Goal: Task Accomplishment & Management: Manage account settings

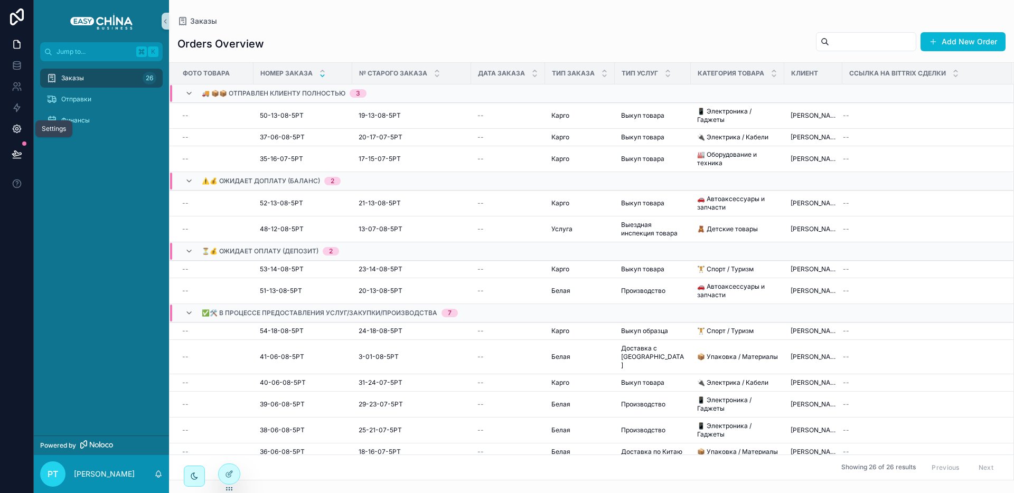
click at [13, 128] on icon at bounding box center [17, 129] width 8 height 8
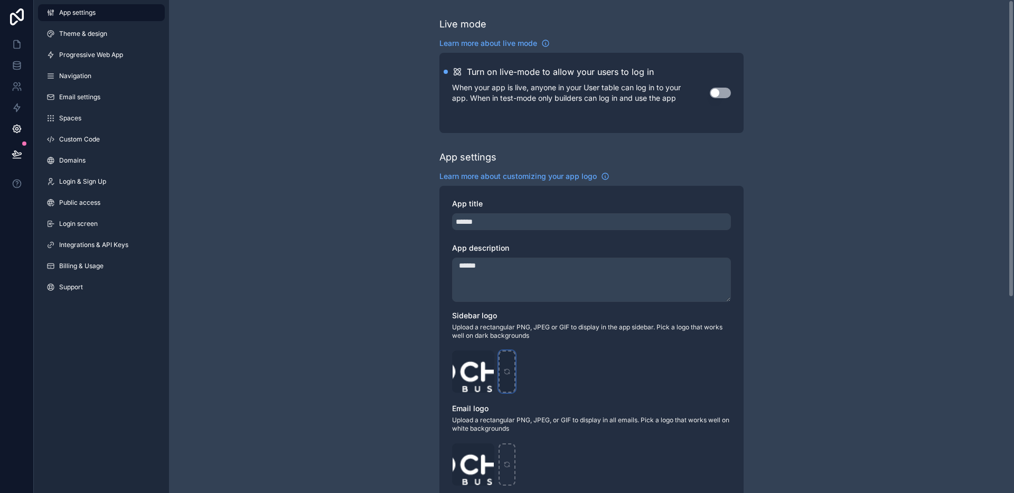
click at [506, 363] on div "scrollable content" at bounding box center [506, 372] width 17 height 42
type input "**********"
click at [24, 48] on link at bounding box center [16, 44] width 33 height 21
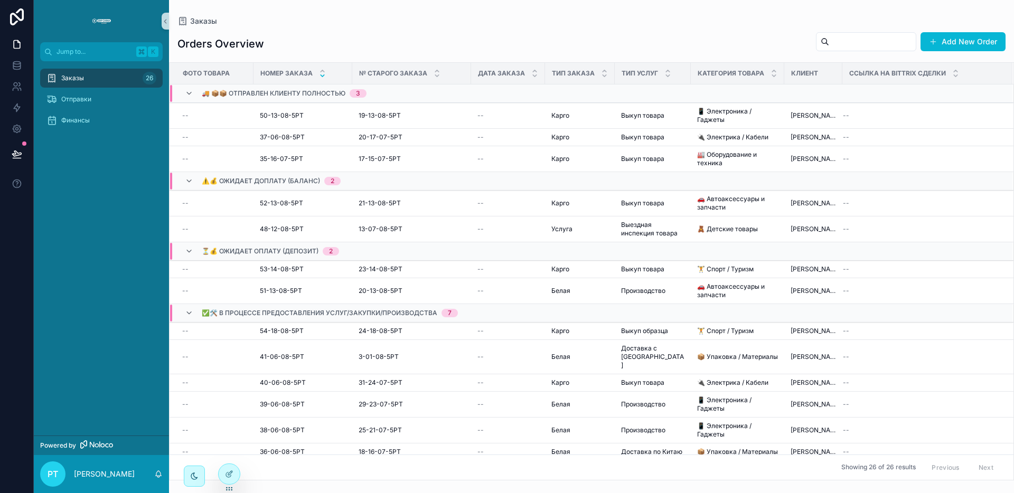
click at [100, 18] on img "scrollable content" at bounding box center [101, 21] width 25 height 17
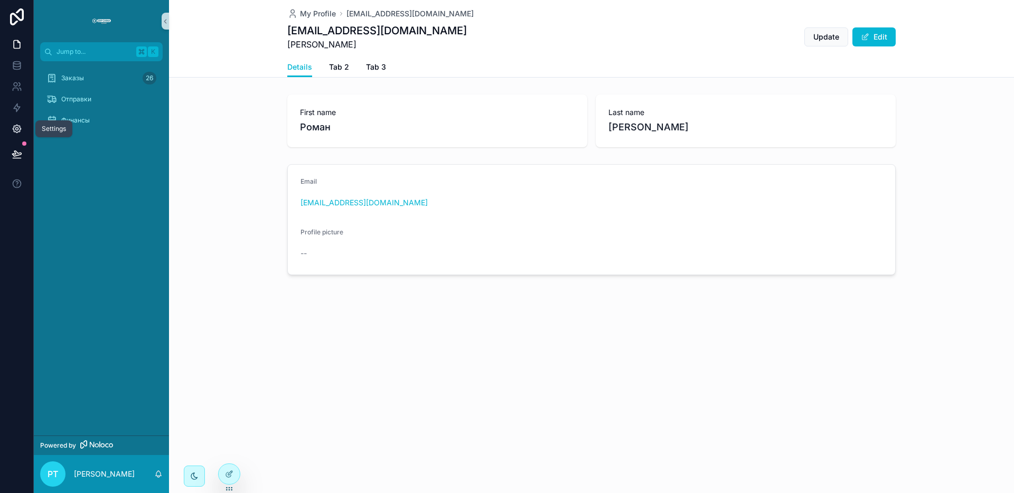
click at [15, 124] on icon at bounding box center [17, 129] width 11 height 11
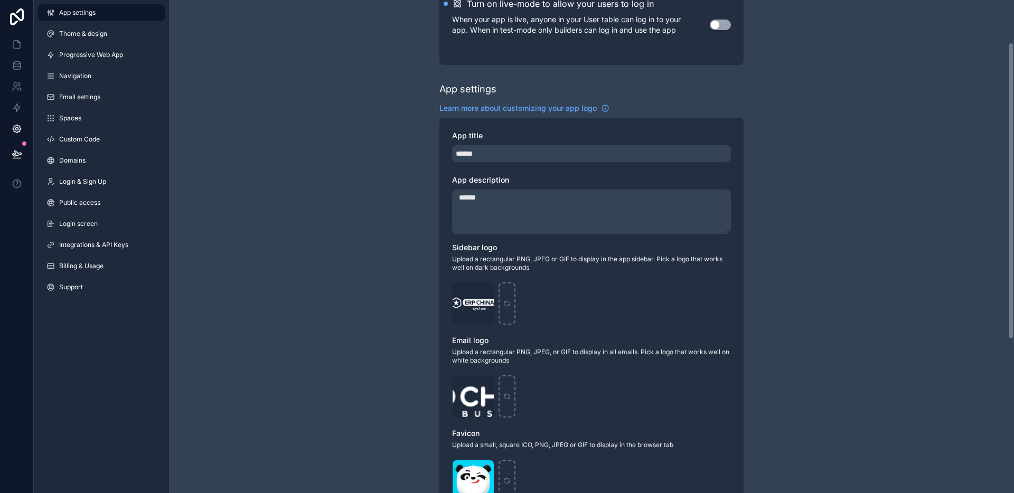
scroll to position [73, 0]
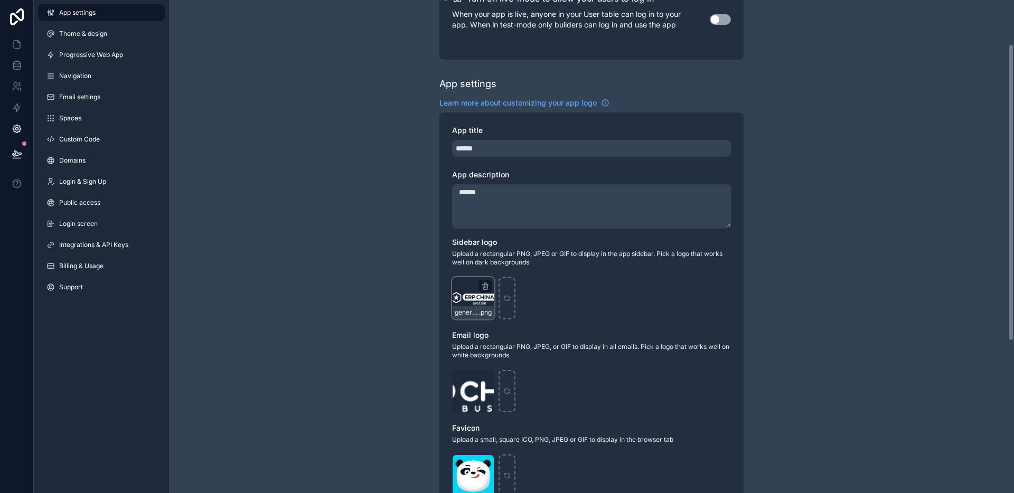
click at [465, 295] on div "generated_image_11 .png" at bounding box center [473, 298] width 42 height 42
click at [488, 286] on icon "scrollable content" at bounding box center [485, 286] width 8 height 8
click at [488, 293] on div "generated_image_11 .png" at bounding box center [473, 298] width 42 height 42
click at [509, 301] on icon "scrollable content" at bounding box center [506, 298] width 7 height 7
type input "**********"
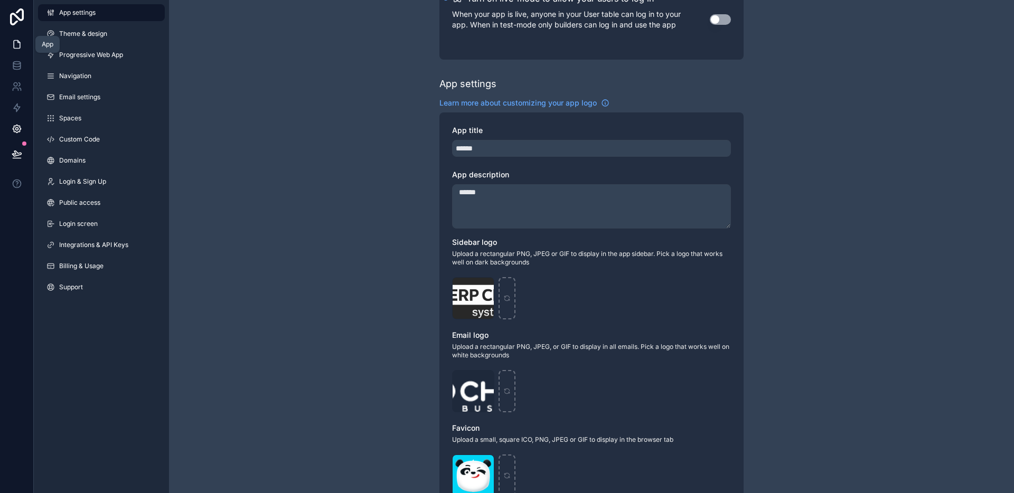
click at [20, 45] on icon at bounding box center [17, 45] width 6 height 8
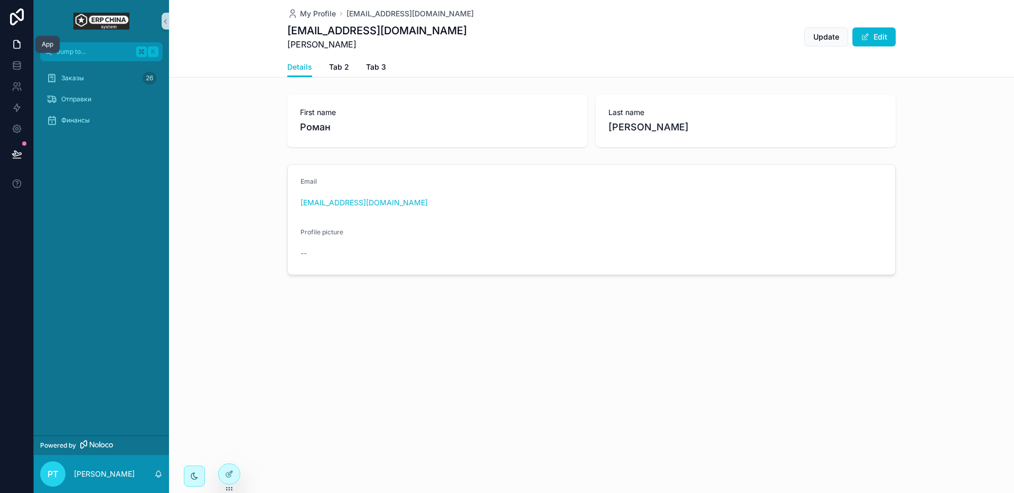
click at [16, 48] on icon at bounding box center [17, 45] width 6 height 8
click at [14, 131] on icon at bounding box center [17, 129] width 11 height 11
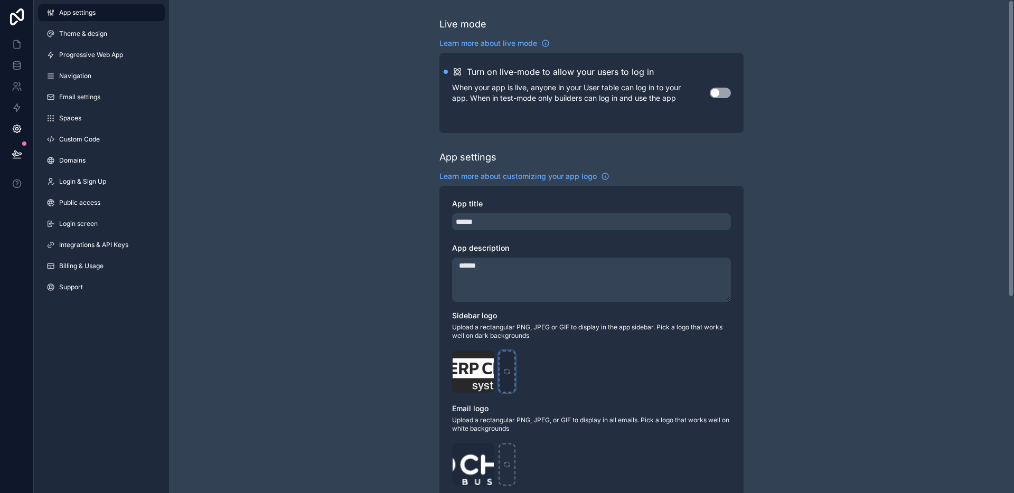
click at [508, 376] on div "scrollable content" at bounding box center [506, 372] width 17 height 42
type input "**********"
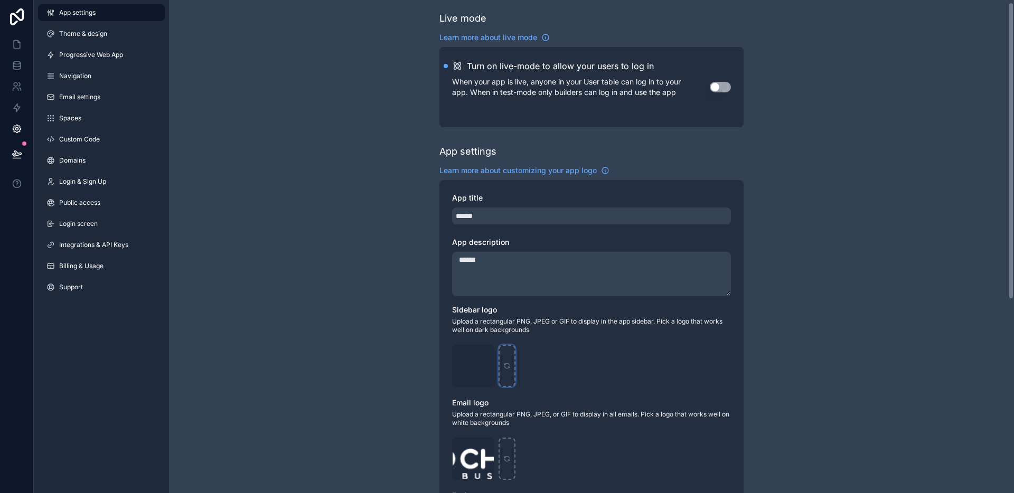
scroll to position [85, 0]
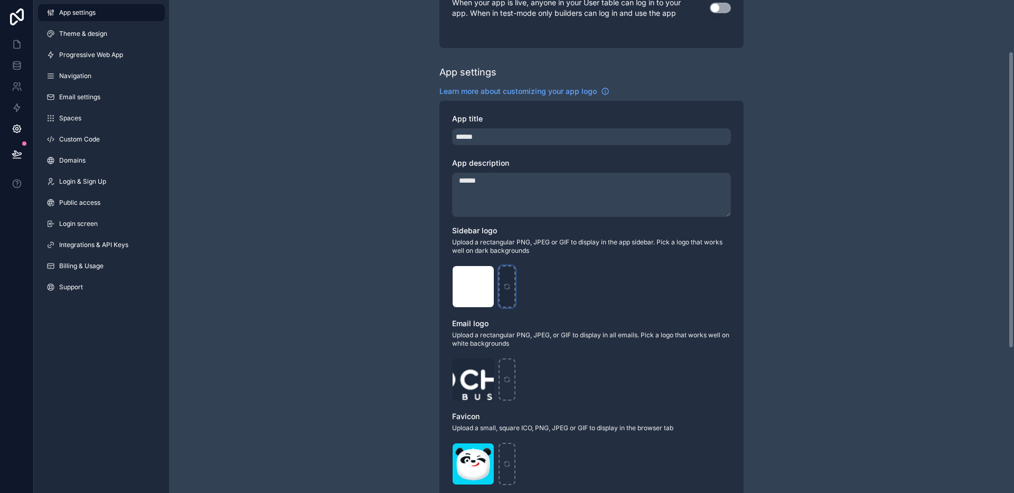
click at [511, 294] on div "scrollable content" at bounding box center [506, 287] width 17 height 42
type input "**********"
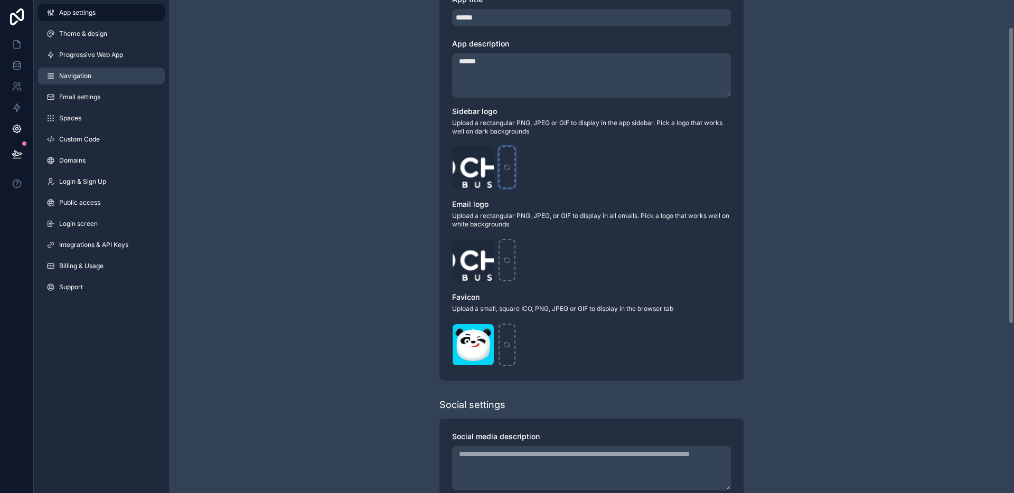
scroll to position [0, 0]
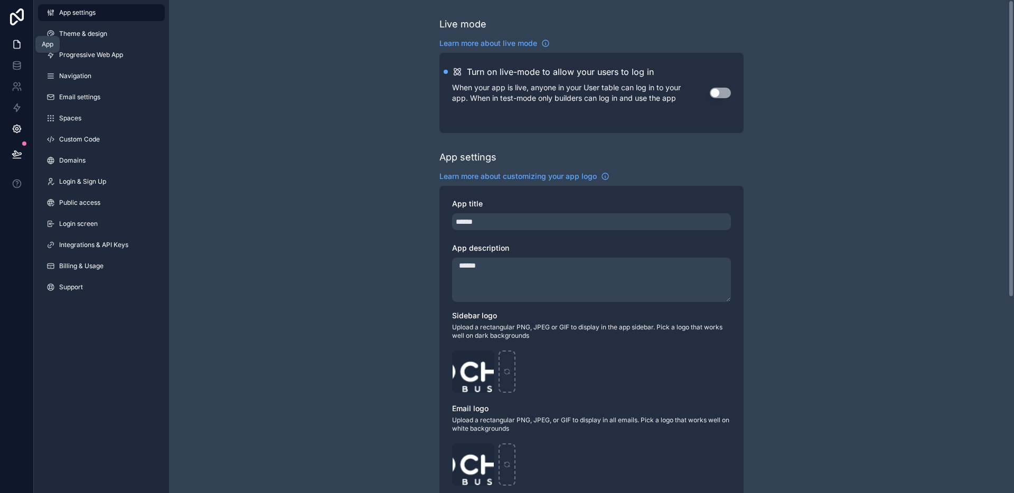
click at [25, 48] on link at bounding box center [16, 44] width 33 height 21
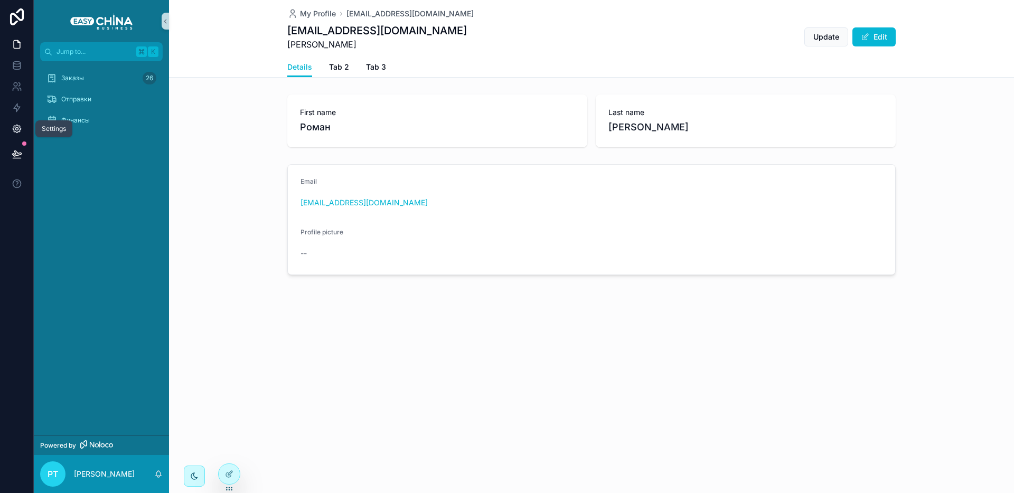
click at [18, 131] on icon at bounding box center [17, 129] width 8 height 8
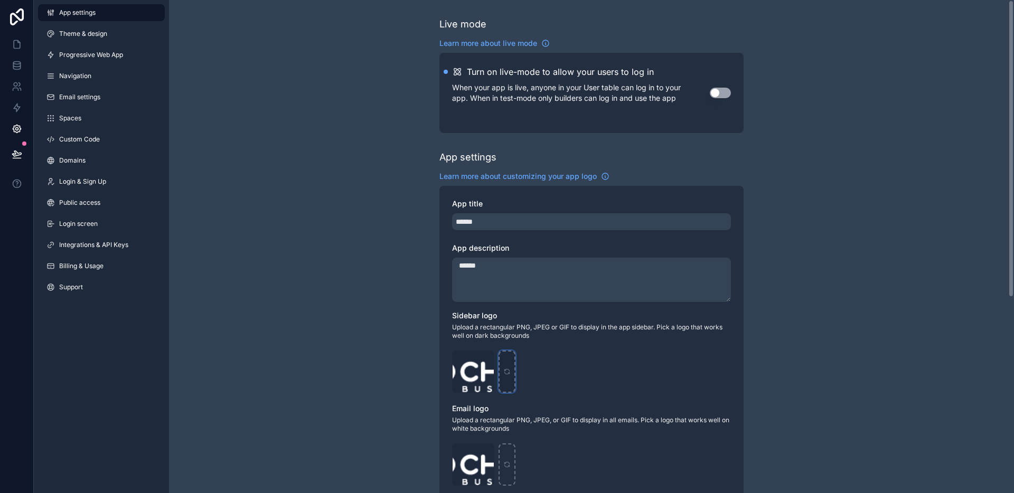
click at [510, 373] on icon "scrollable content" at bounding box center [506, 371] width 7 height 7
type input "**********"
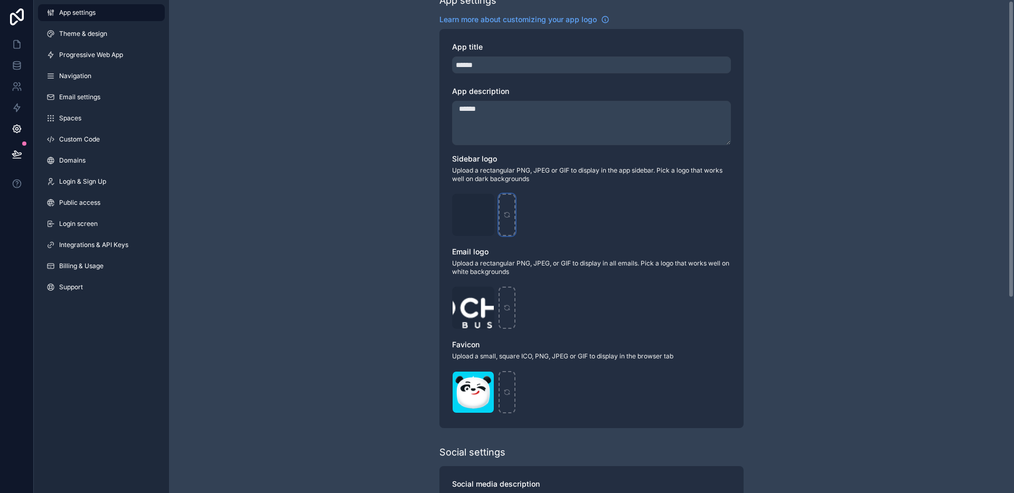
scroll to position [172, 0]
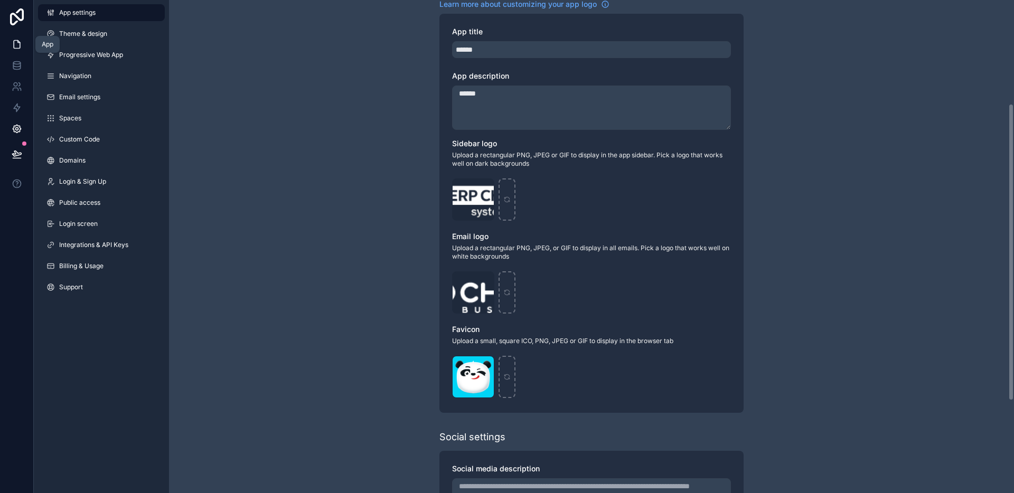
click at [20, 45] on icon at bounding box center [17, 44] width 11 height 11
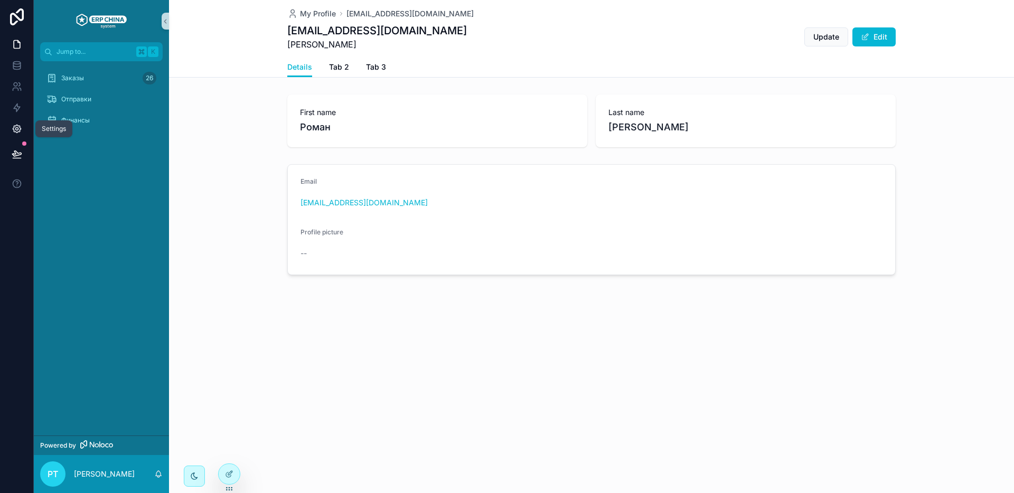
click at [15, 129] on icon at bounding box center [16, 129] width 3 height 3
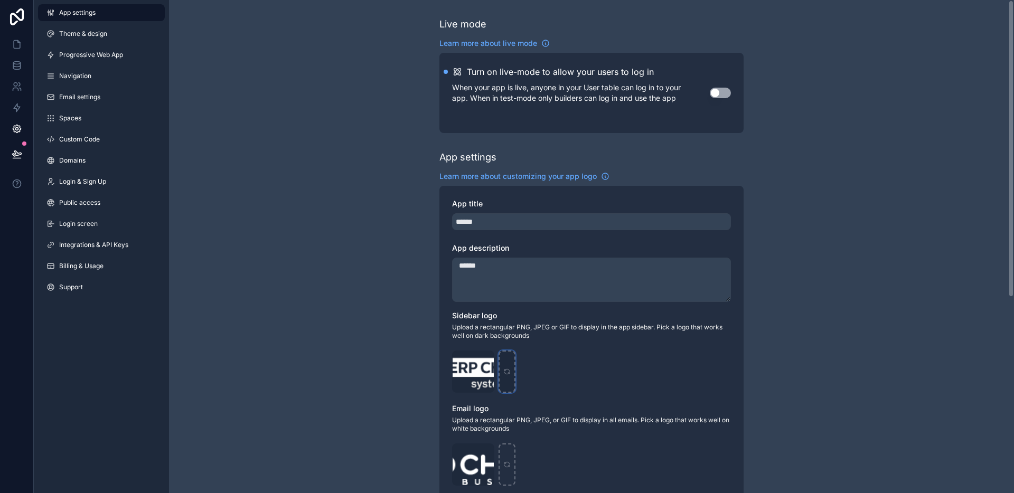
click at [506, 364] on div "scrollable content" at bounding box center [506, 372] width 17 height 42
type input "**********"
click at [17, 42] on icon at bounding box center [18, 42] width 2 height 2
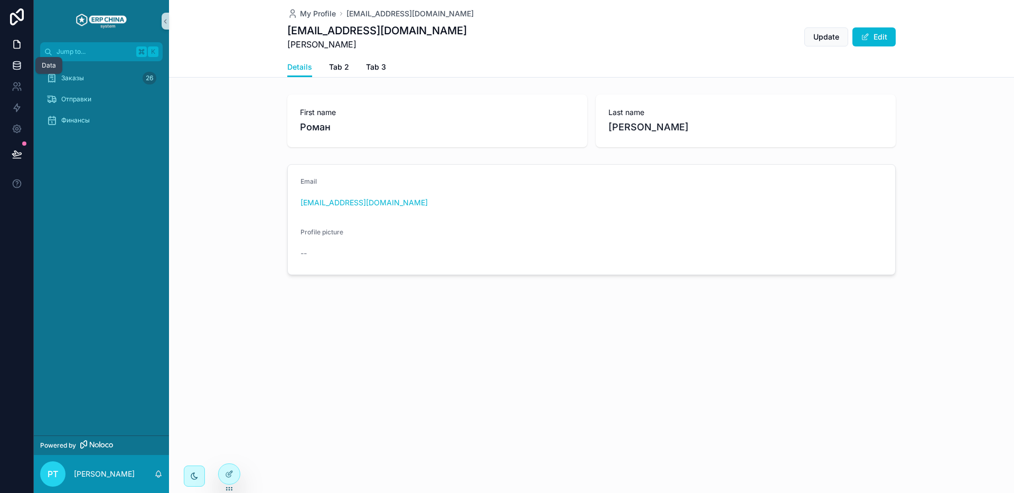
click at [14, 64] on icon at bounding box center [16, 63] width 7 height 3
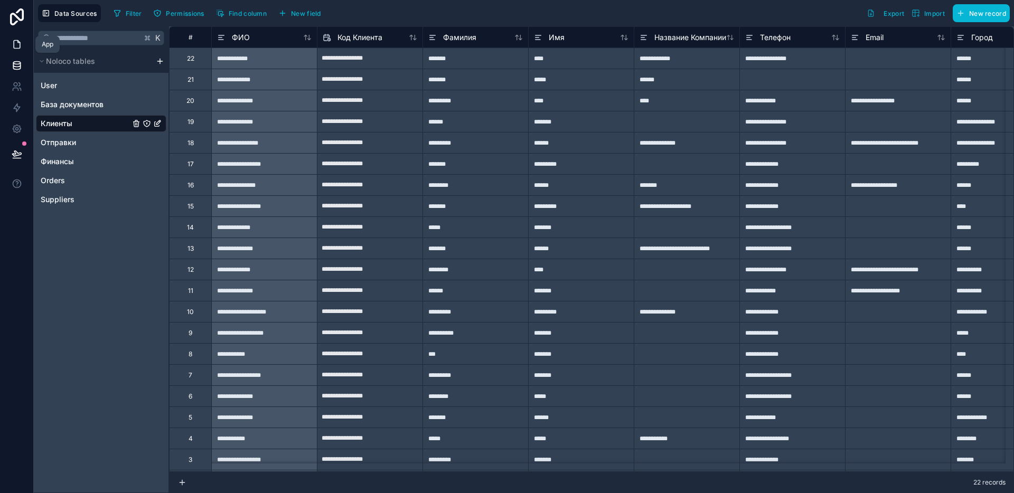
click at [21, 47] on icon at bounding box center [17, 44] width 11 height 11
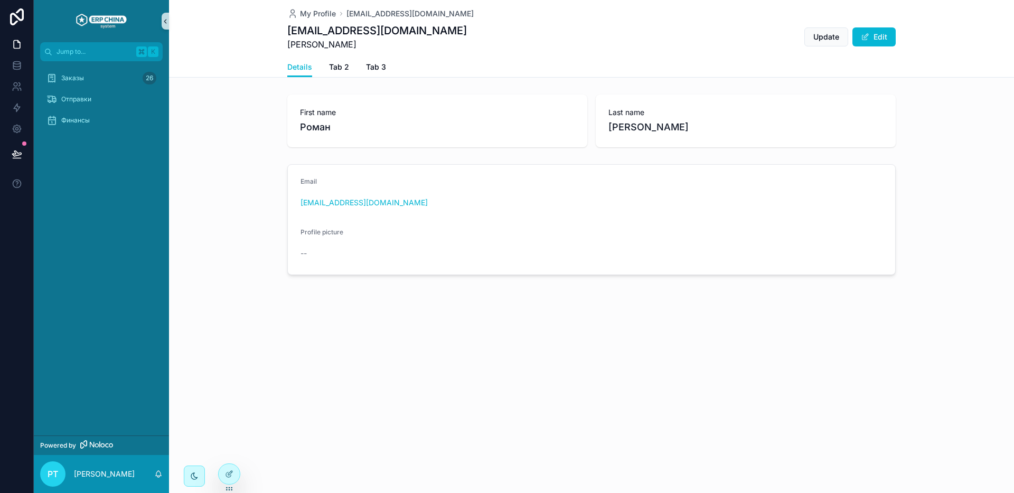
click at [164, 25] on icon "scrollable content" at bounding box center [165, 21] width 7 height 8
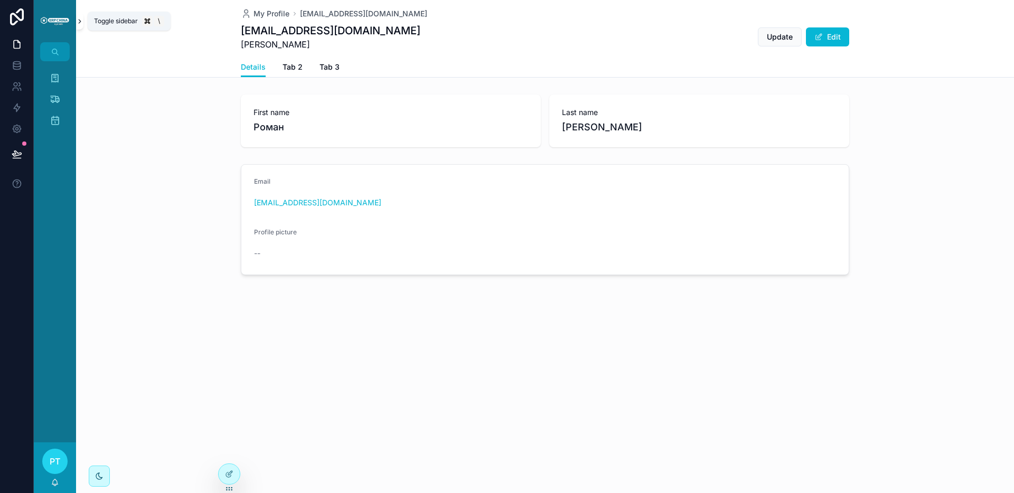
click at [77, 24] on icon "scrollable content" at bounding box center [79, 21] width 7 height 8
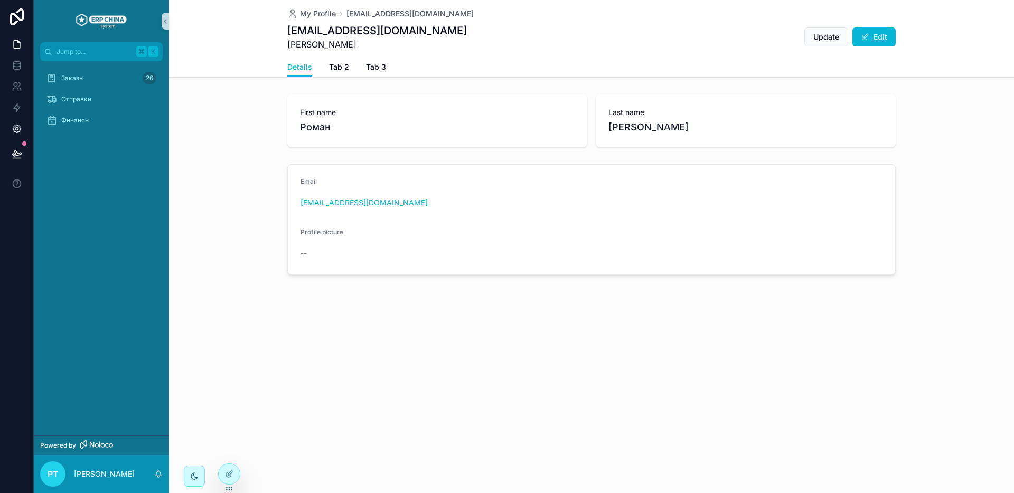
click at [20, 126] on icon at bounding box center [17, 129] width 11 height 11
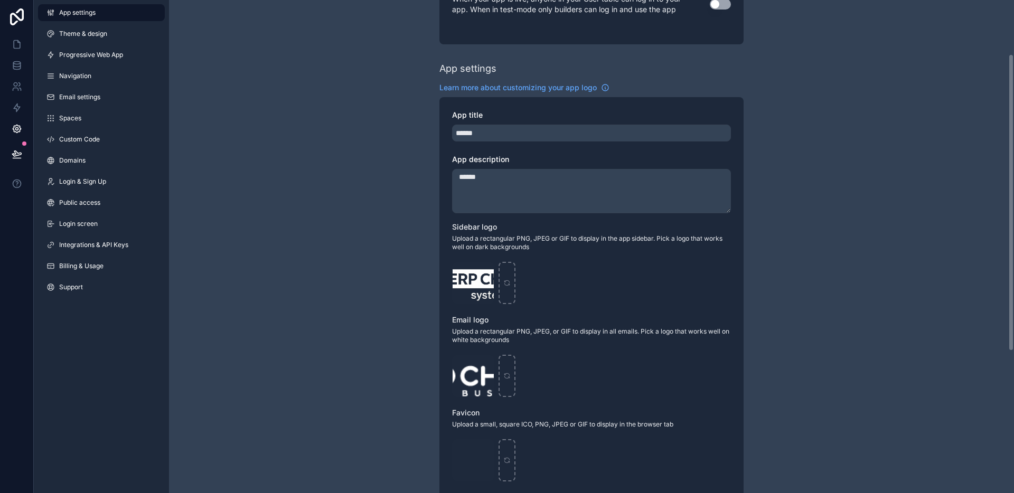
scroll to position [91, 0]
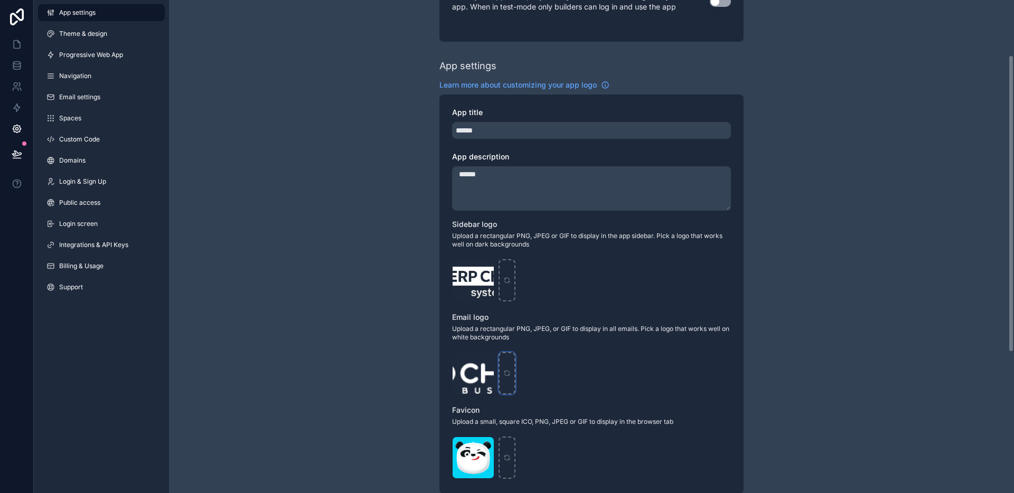
click at [508, 376] on icon "scrollable content" at bounding box center [506, 373] width 7 height 7
type input "**********"
click at [504, 277] on icon "scrollable content" at bounding box center [506, 280] width 7 height 7
type input "**********"
click at [10, 44] on link at bounding box center [16, 44] width 33 height 21
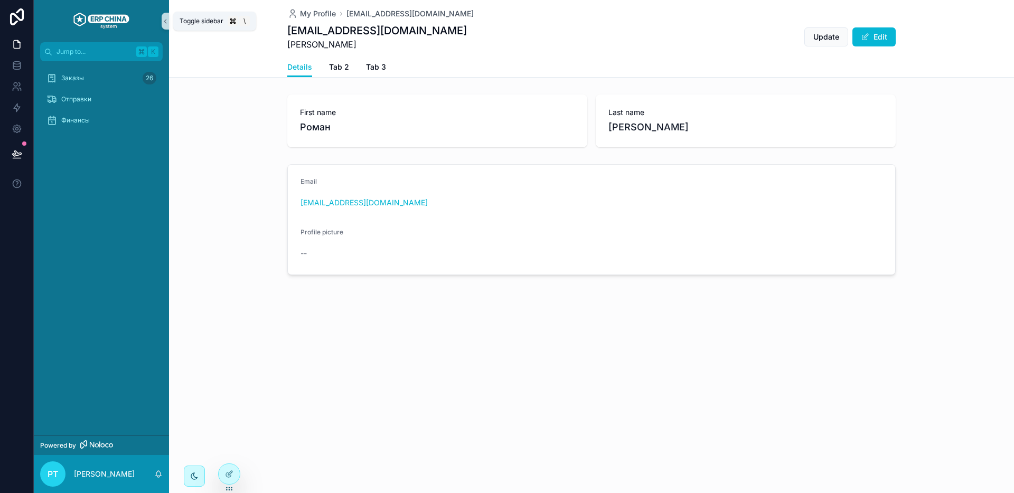
click at [163, 18] on icon "scrollable content" at bounding box center [165, 21] width 7 height 8
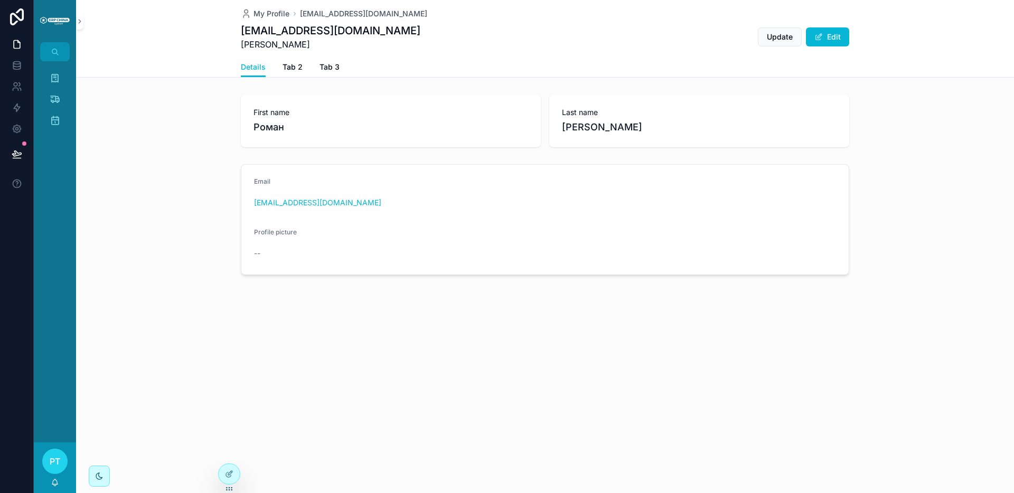
click at [108, 85] on div "My Profile roman.togushov@ecbltd.bz roman.togushov@ecbltd.bz Тогушов Роман Upda…" at bounding box center [545, 173] width 938 height 347
click at [74, 22] on div "scrollable content" at bounding box center [55, 21] width 42 height 42
click at [82, 21] on icon "scrollable content" at bounding box center [79, 21] width 7 height 8
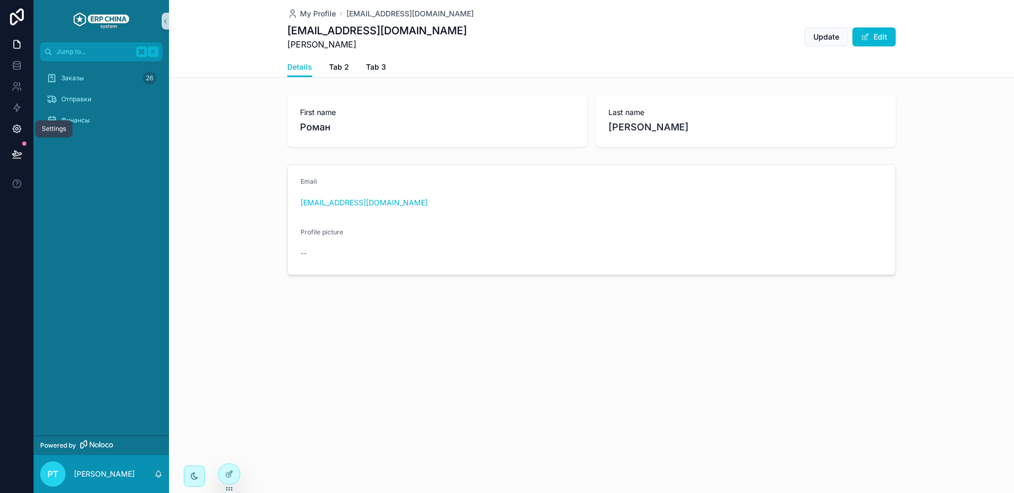
click at [9, 128] on link at bounding box center [16, 128] width 33 height 21
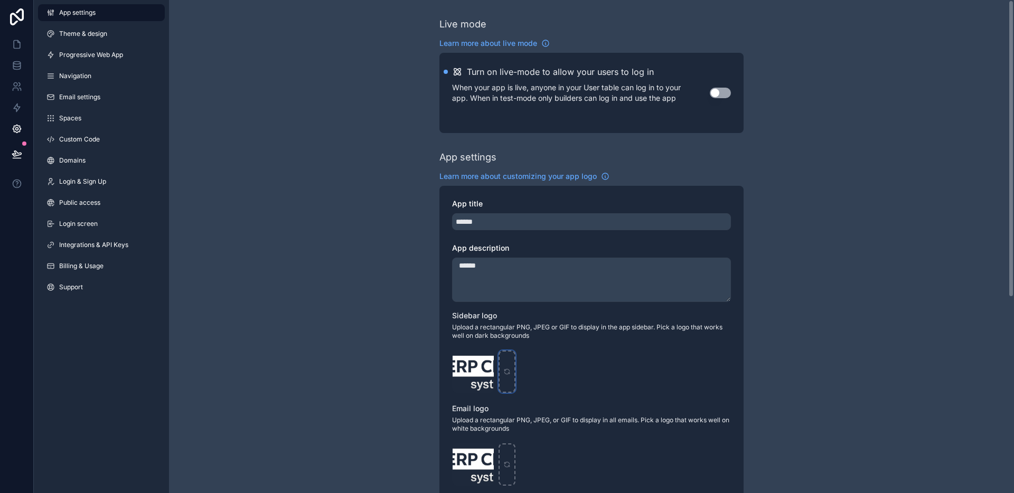
click at [503, 376] on div "scrollable content" at bounding box center [506, 372] width 17 height 42
type input "**********"
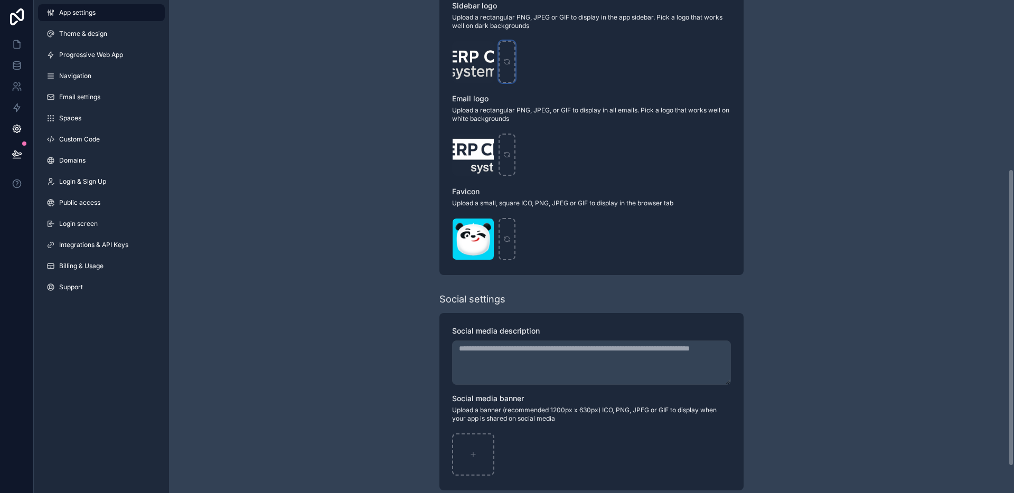
scroll to position [324, 0]
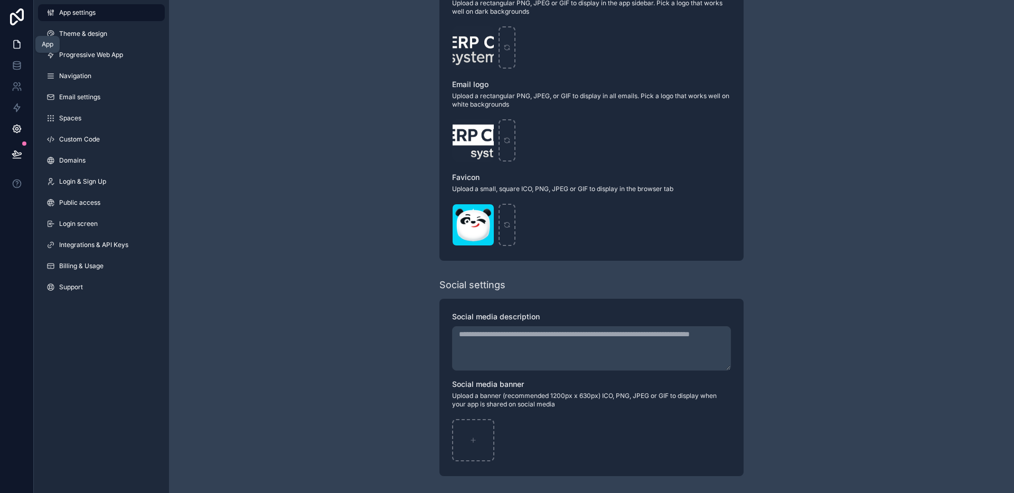
click at [21, 46] on icon at bounding box center [17, 44] width 11 height 11
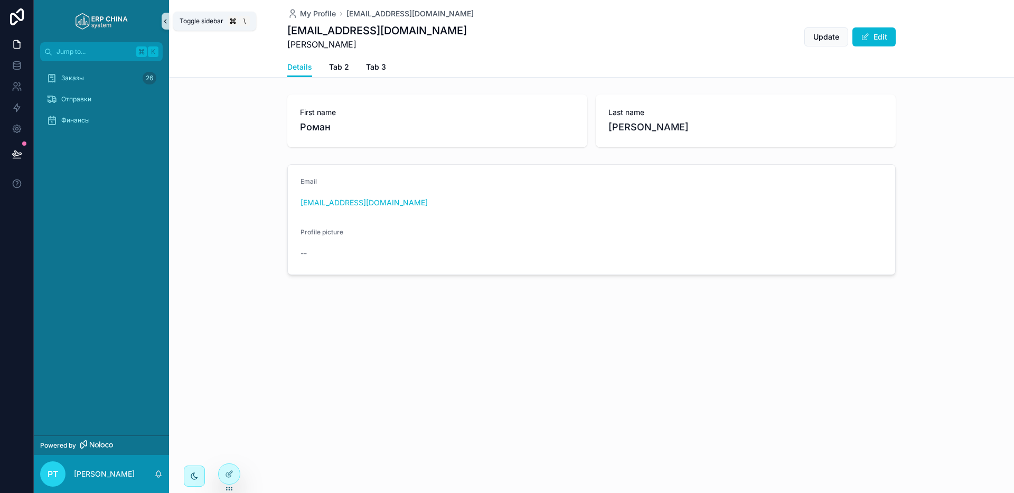
click at [166, 21] on icon "scrollable content" at bounding box center [165, 21] width 7 height 8
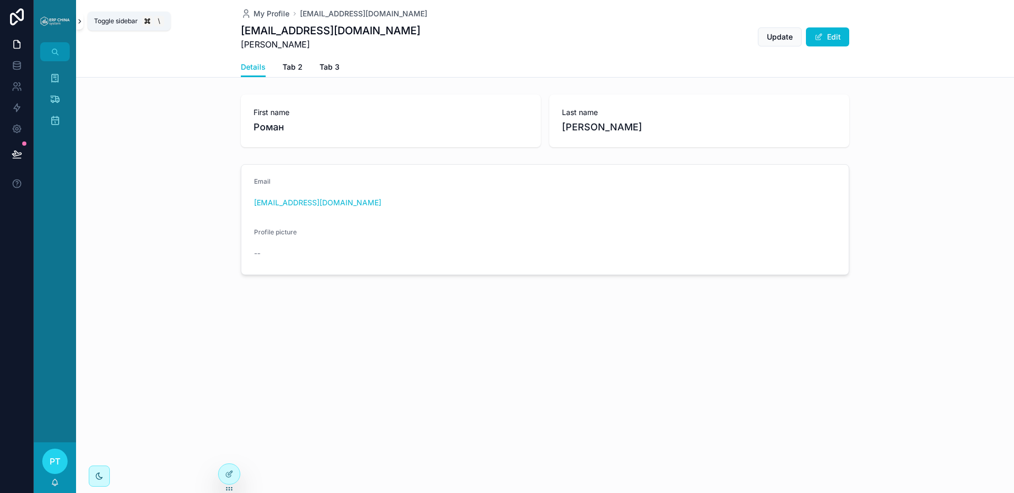
click at [78, 19] on icon "scrollable content" at bounding box center [79, 21] width 7 height 8
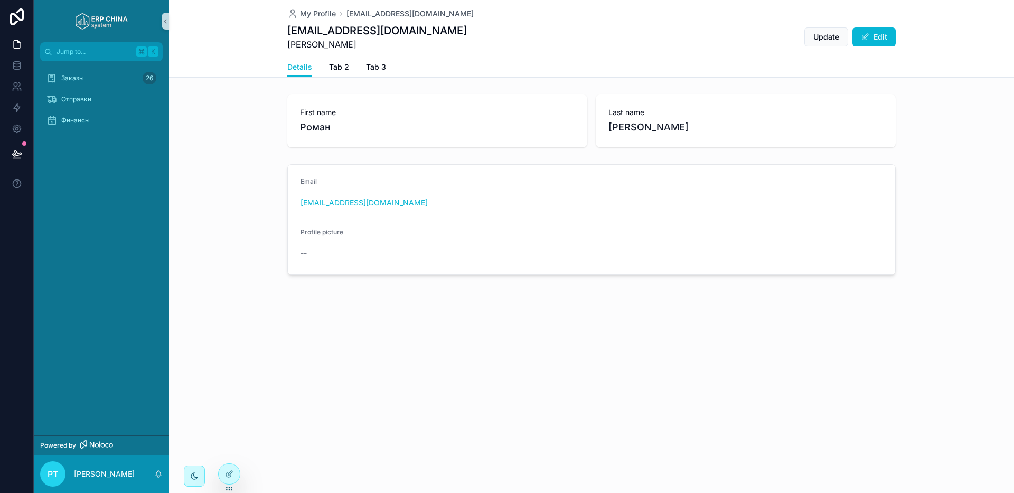
click at [169, 22] on div "My Profile roman.togushov@ecbltd.bz roman.togushov@ecbltd.bz Тогушов Роман Upda…" at bounding box center [591, 39] width 845 height 78
click at [163, 22] on icon "scrollable content" at bounding box center [165, 21] width 7 height 8
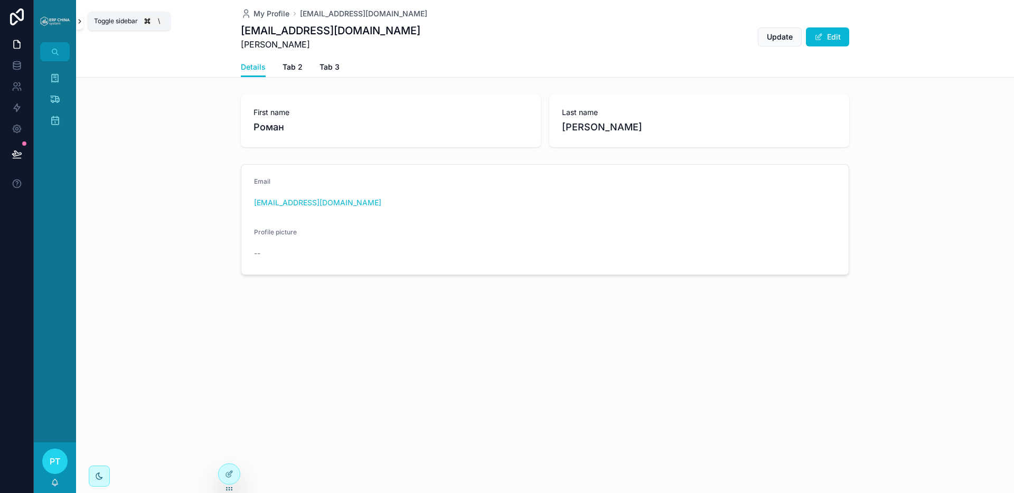
click at [81, 22] on icon "scrollable content" at bounding box center [79, 21] width 7 height 8
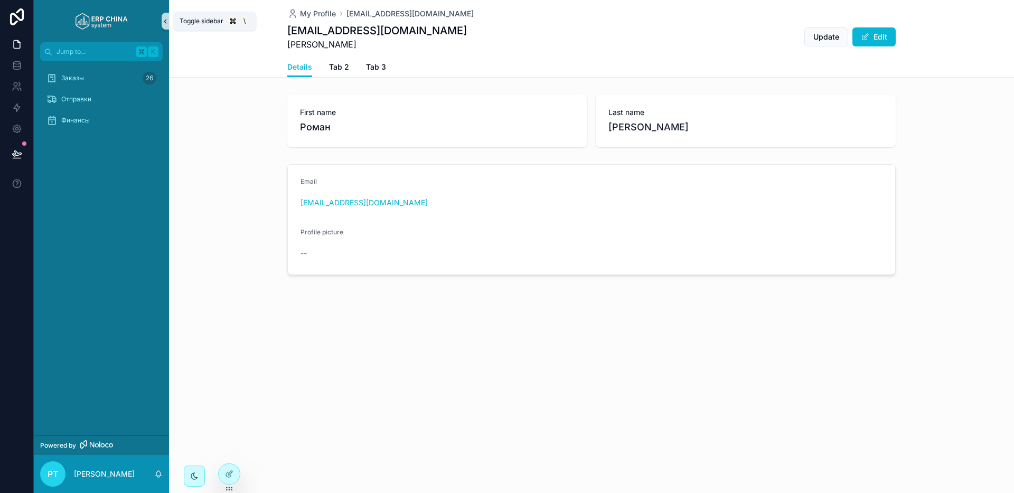
click at [167, 21] on icon "scrollable content" at bounding box center [165, 21] width 7 height 8
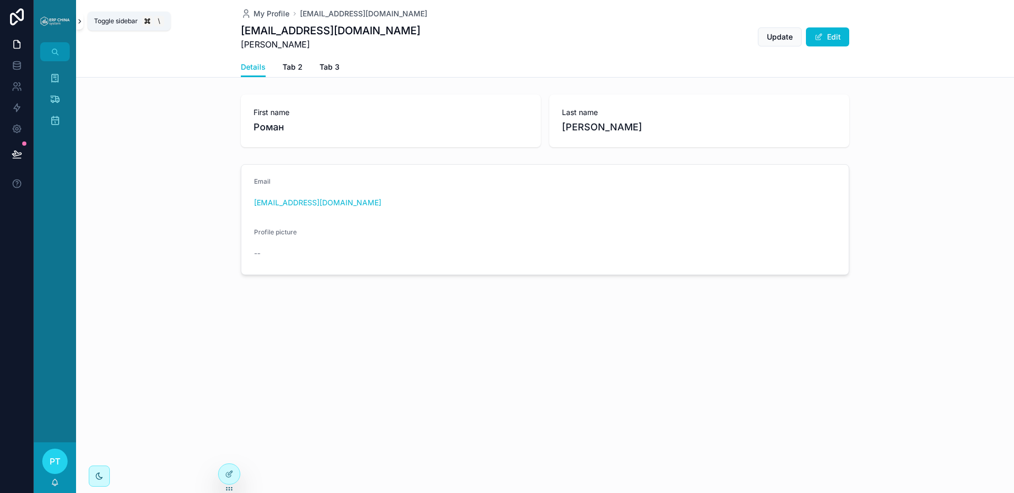
click at [80, 20] on icon "scrollable content" at bounding box center [80, 22] width 2 height 4
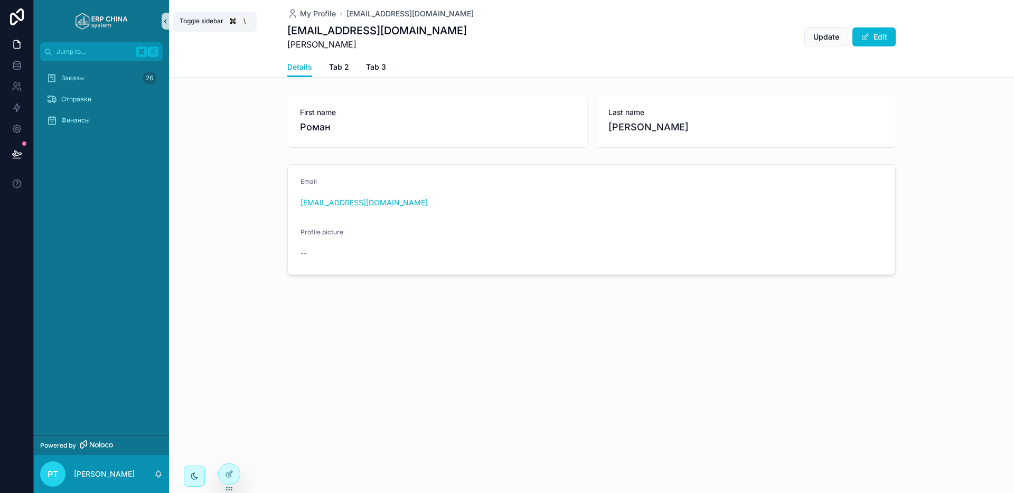
click at [164, 15] on button "scrollable content" at bounding box center [165, 21] width 7 height 17
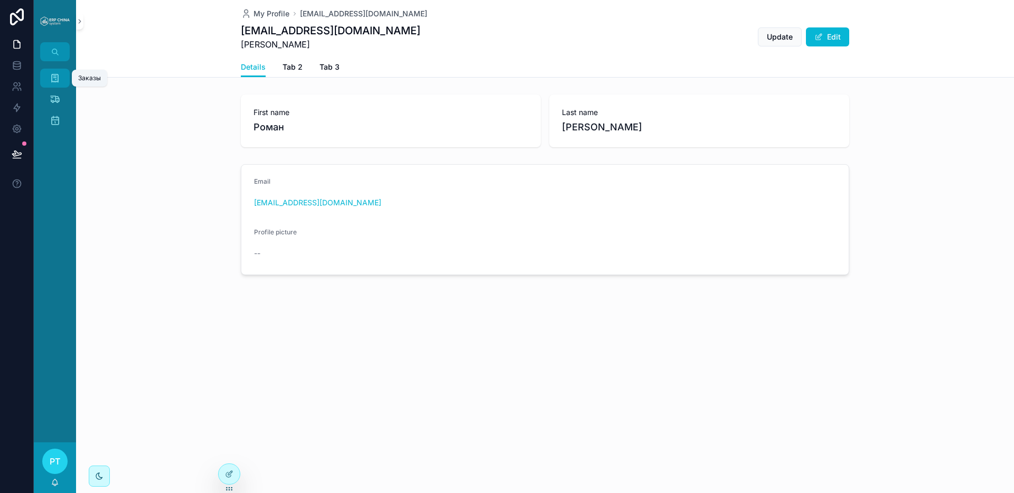
click at [52, 78] on icon "scrollable content" at bounding box center [55, 78] width 11 height 11
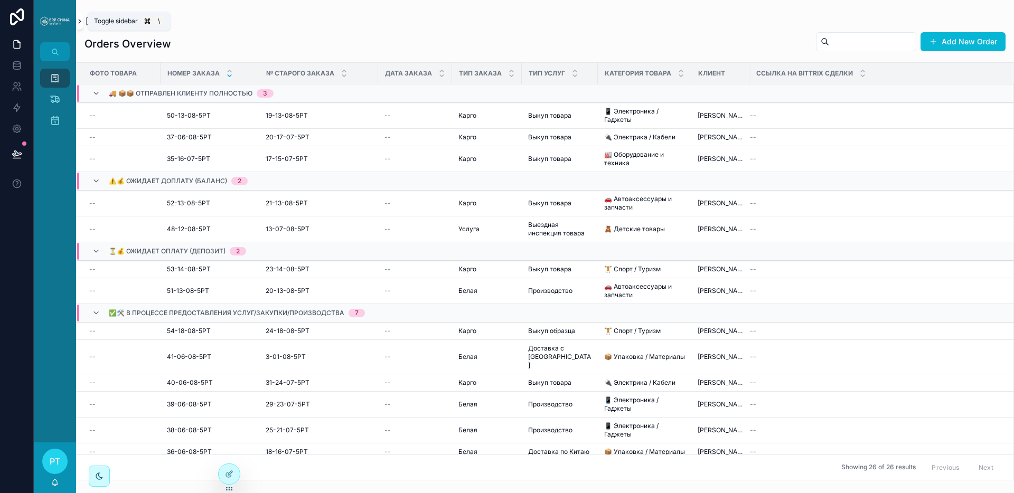
click at [78, 19] on icon "scrollable content" at bounding box center [79, 21] width 7 height 8
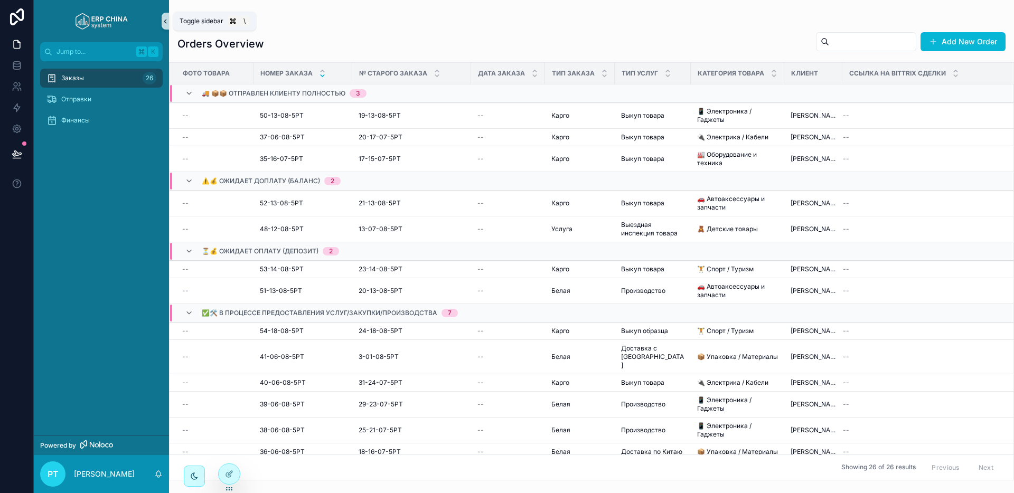
click at [166, 21] on icon "scrollable content" at bounding box center [165, 21] width 7 height 8
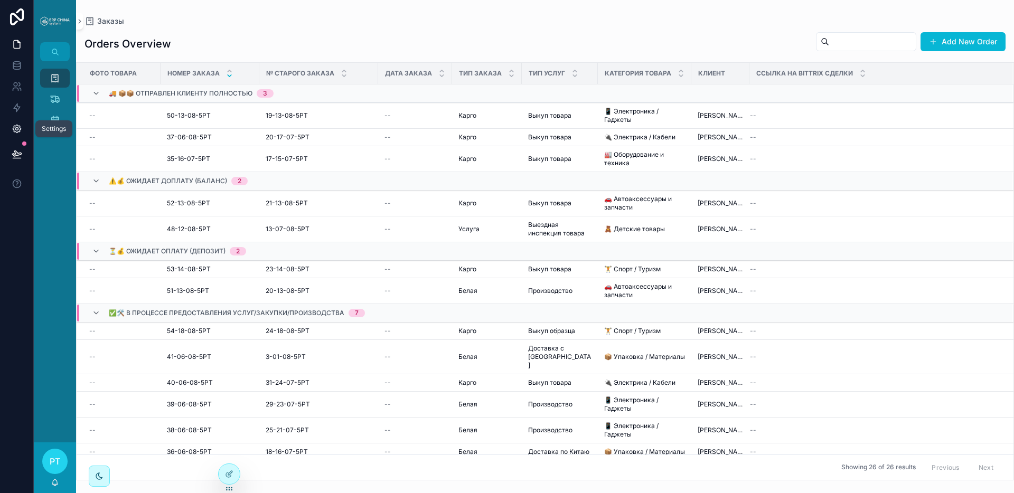
click at [19, 131] on icon at bounding box center [17, 129] width 8 height 8
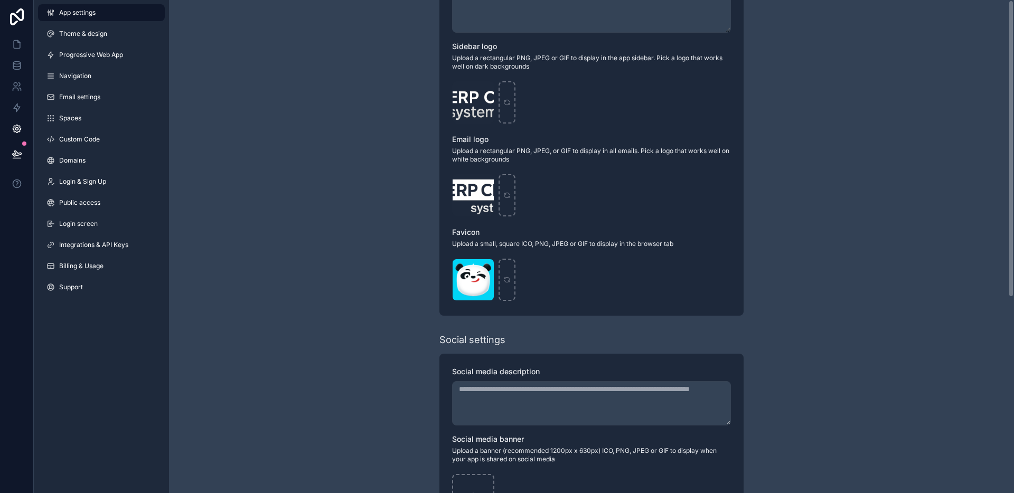
scroll to position [324, 0]
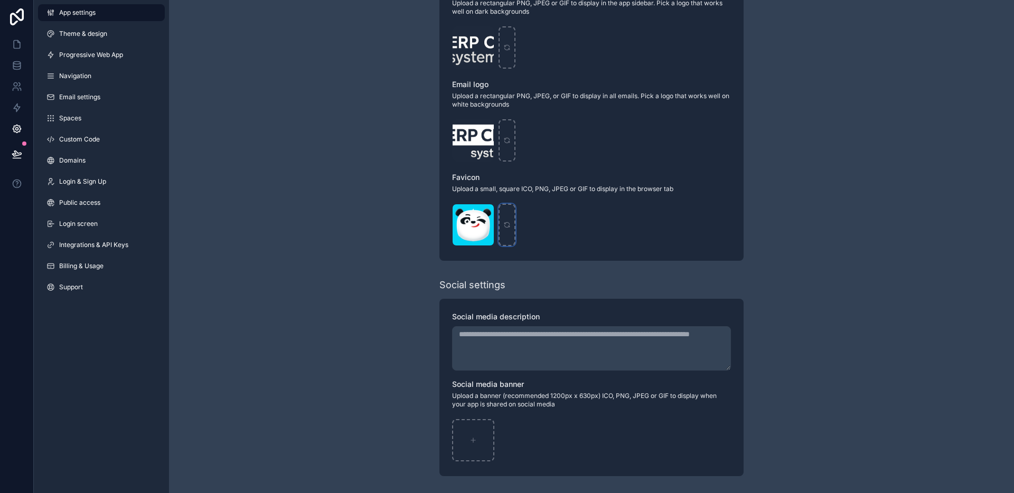
click at [508, 220] on div "scrollable content" at bounding box center [506, 225] width 17 height 42
type input "**********"
click at [23, 43] on link at bounding box center [16, 44] width 33 height 21
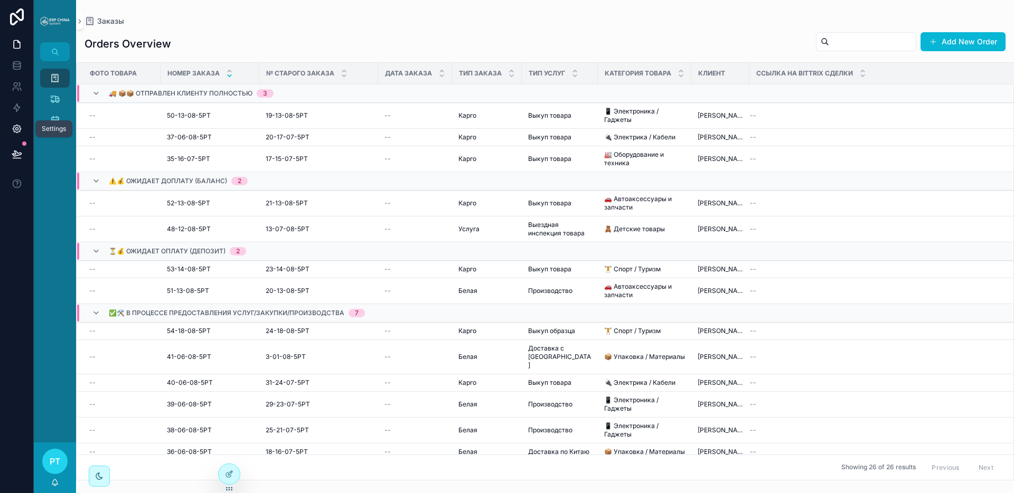
click at [15, 122] on link at bounding box center [16, 128] width 33 height 21
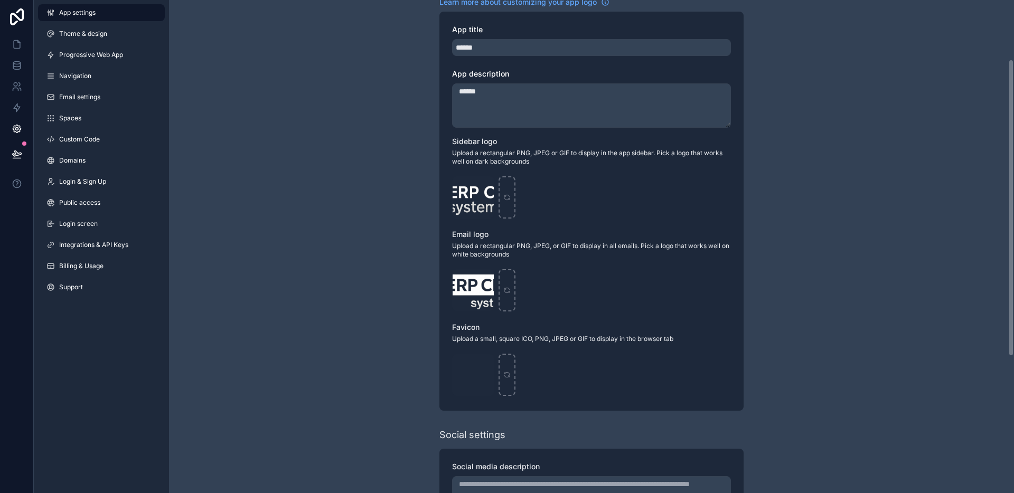
scroll to position [209, 0]
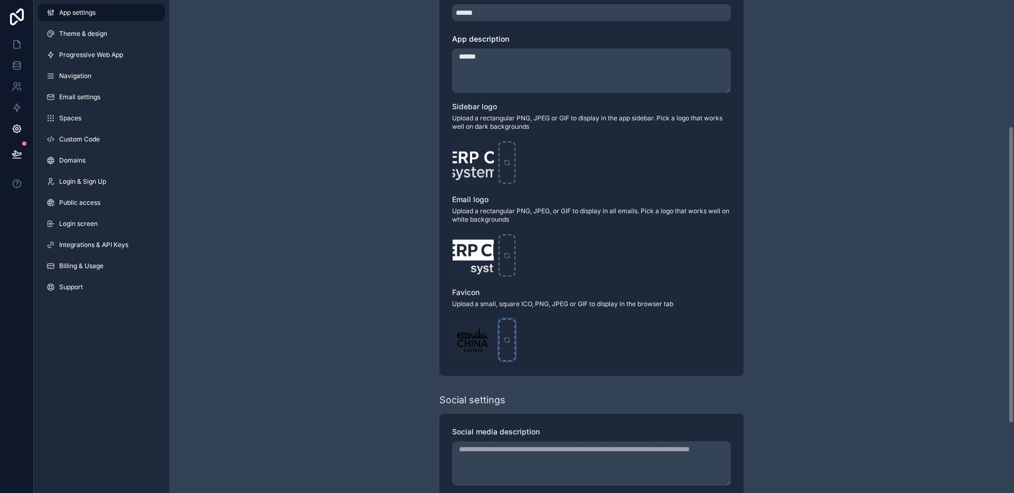
click at [506, 342] on icon "scrollable content" at bounding box center [506, 339] width 7 height 7
type input "**********"
click at [24, 45] on link at bounding box center [16, 44] width 33 height 21
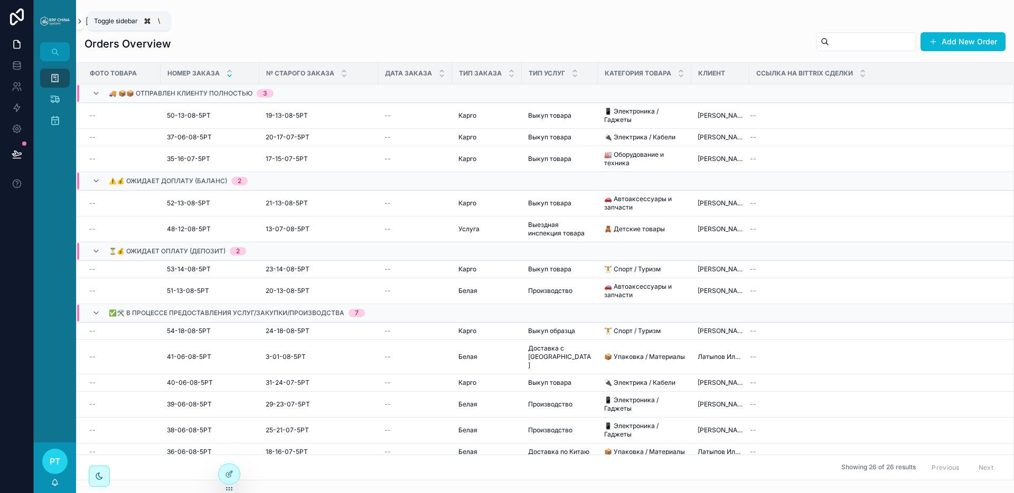
click at [80, 18] on icon "scrollable content" at bounding box center [79, 21] width 7 height 8
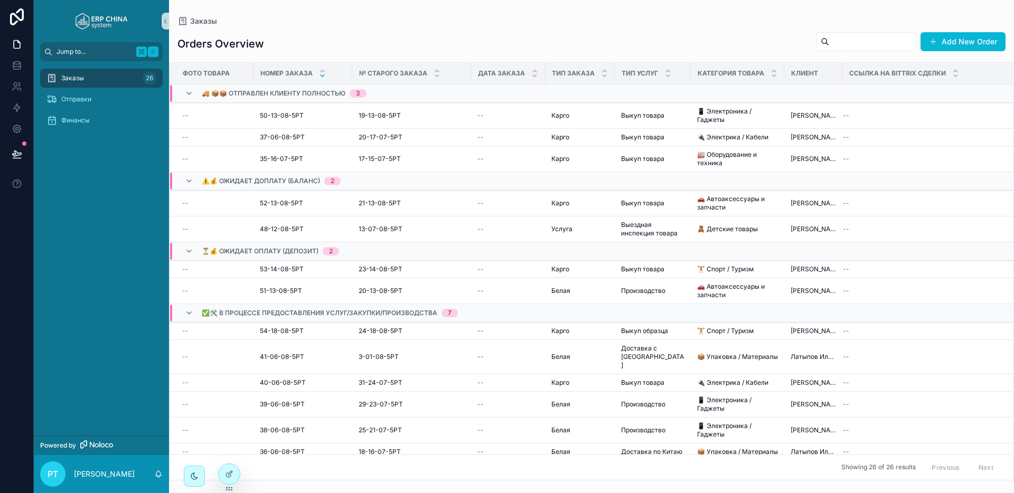
click at [82, 51] on span "Jump to..." at bounding box center [93, 52] width 75 height 8
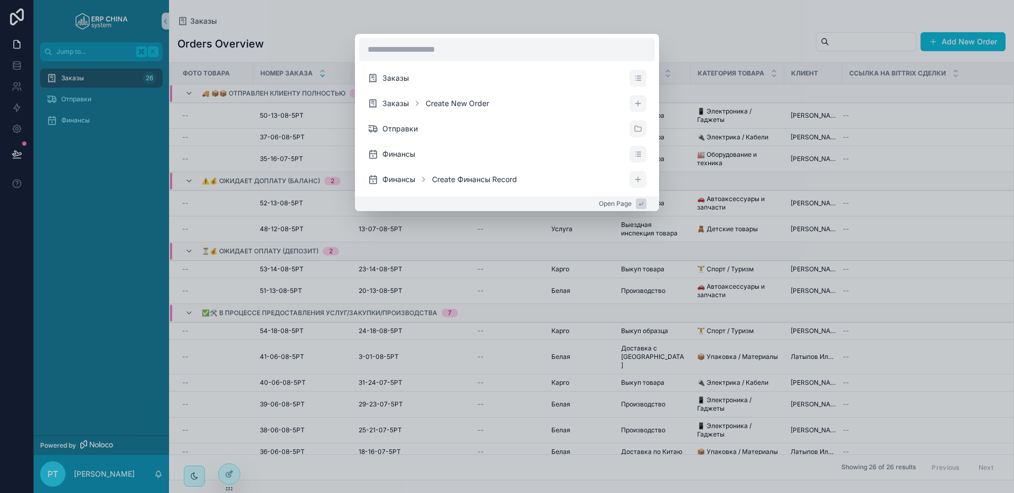
click at [731, 20] on div "Заказы Заказы Create New Order Отправки Финансы Финансы Create Финансы Record O…" at bounding box center [507, 246] width 1014 height 493
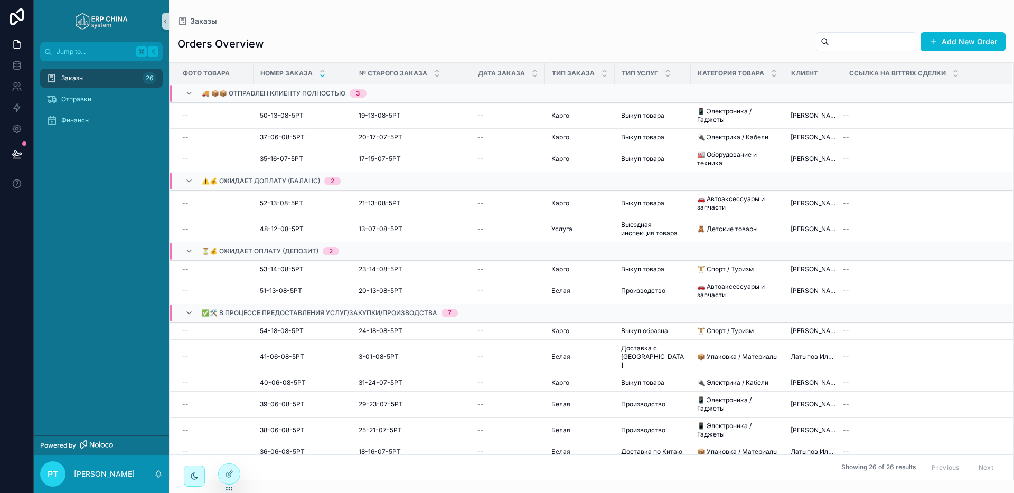
click at [15, 46] on icon at bounding box center [17, 44] width 11 height 11
click at [12, 127] on icon at bounding box center [17, 129] width 11 height 11
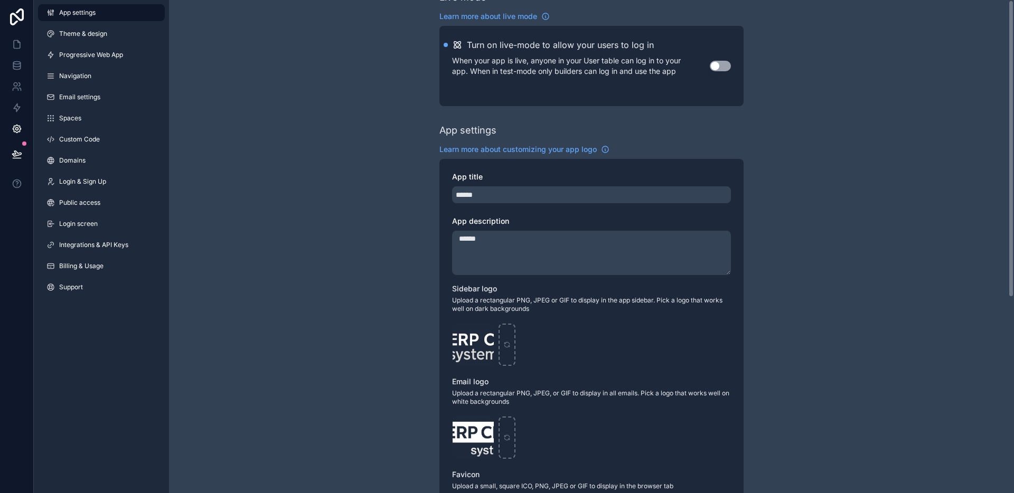
scroll to position [210, 0]
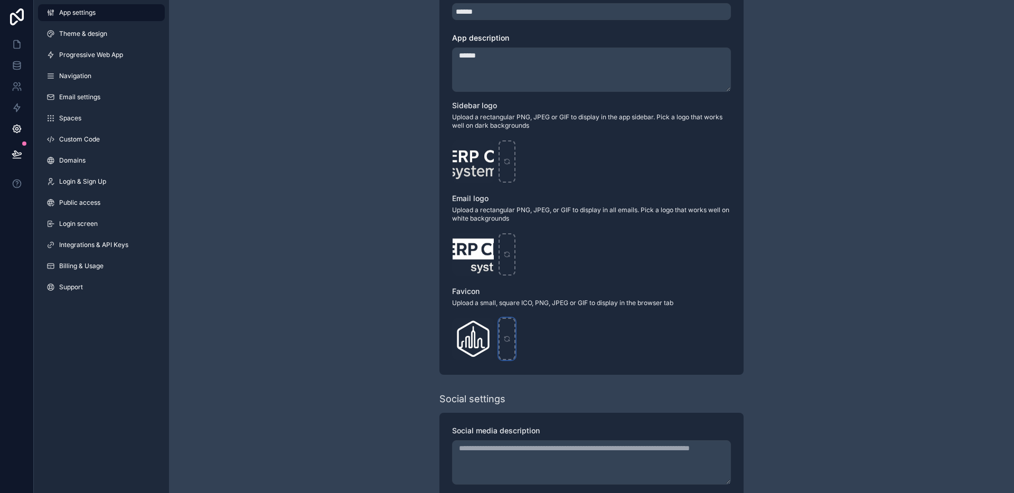
click at [506, 335] on icon "scrollable content" at bounding box center [506, 338] width 7 height 7
type input "**********"
click at [17, 39] on icon at bounding box center [17, 44] width 11 height 11
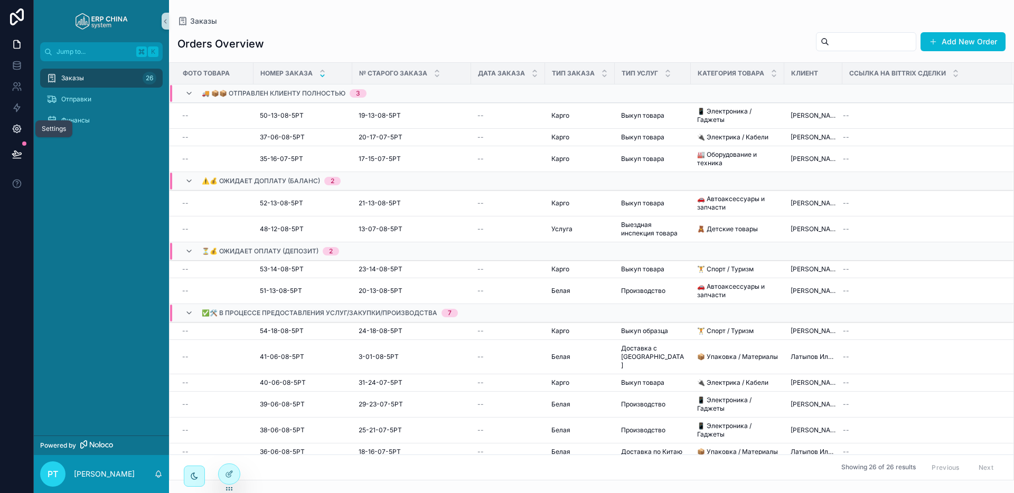
click at [15, 126] on icon at bounding box center [17, 129] width 8 height 8
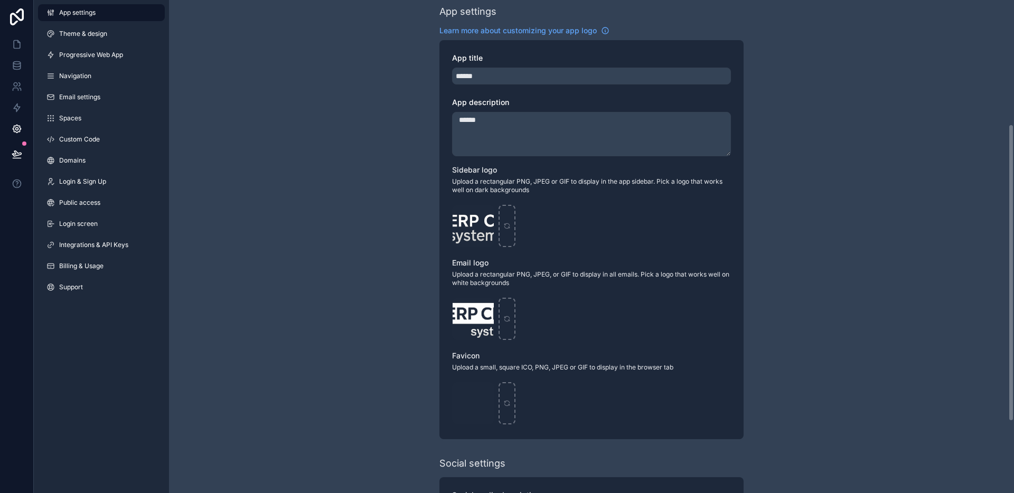
scroll to position [207, 0]
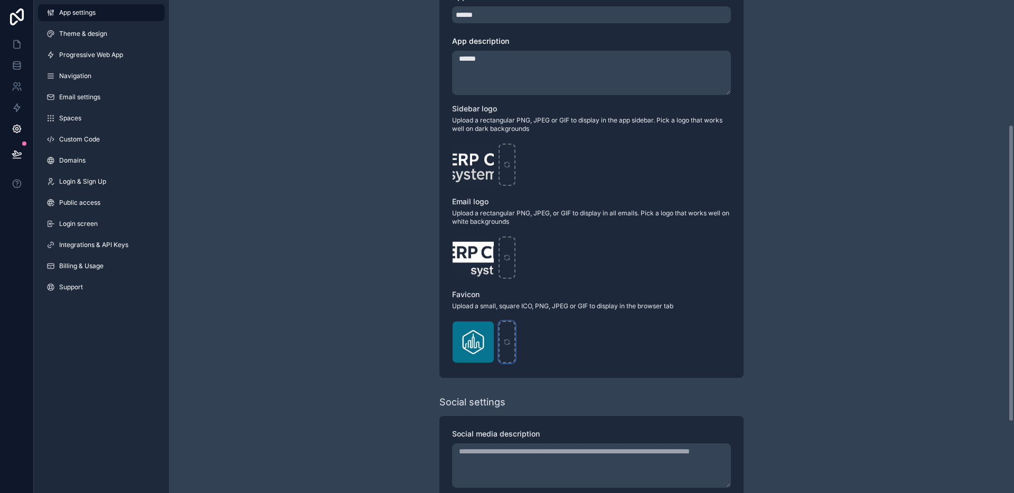
click at [508, 342] on icon "scrollable content" at bounding box center [506, 341] width 7 height 7
type input "**********"
click at [18, 37] on link at bounding box center [16, 44] width 33 height 21
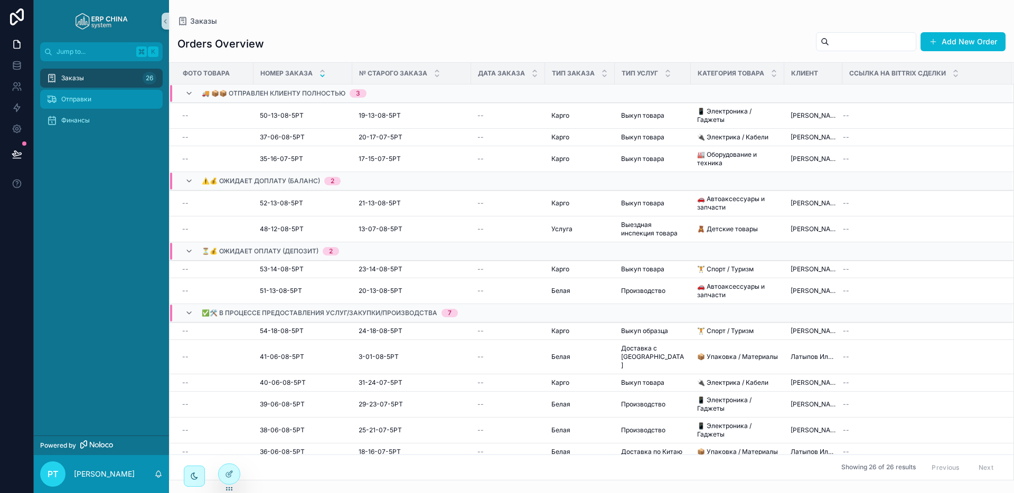
click at [105, 95] on div "Отправки" at bounding box center [101, 99] width 110 height 17
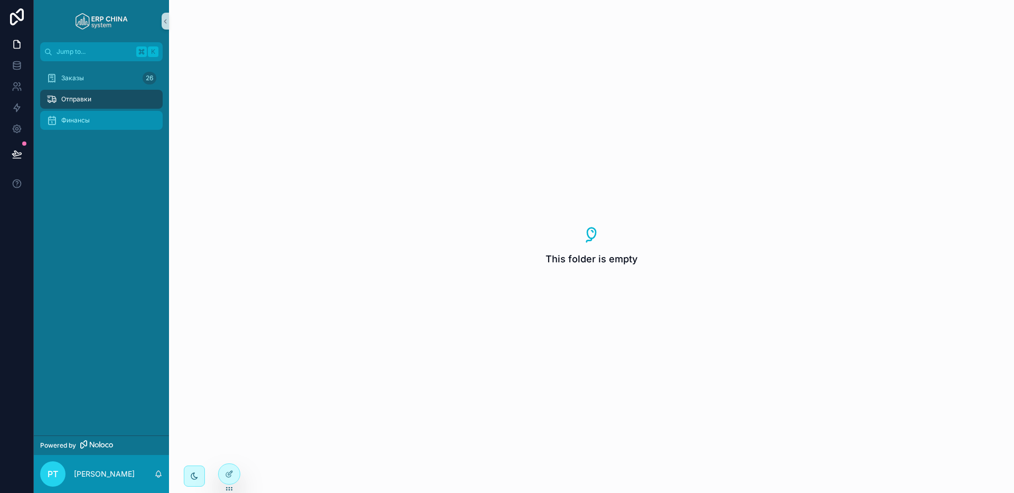
click at [93, 120] on div "Финансы" at bounding box center [101, 120] width 110 height 17
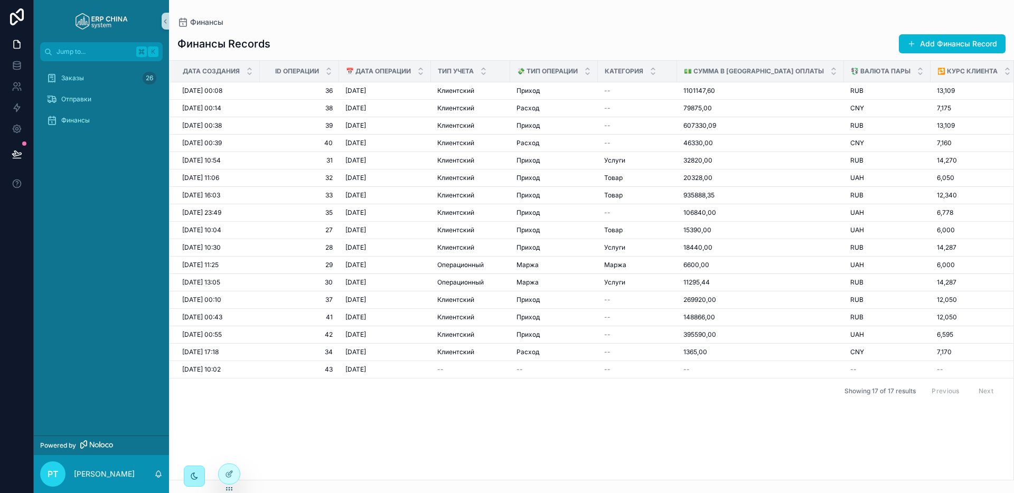
click at [192, 472] on icon "scrollable content" at bounding box center [194, 476] width 8 height 8
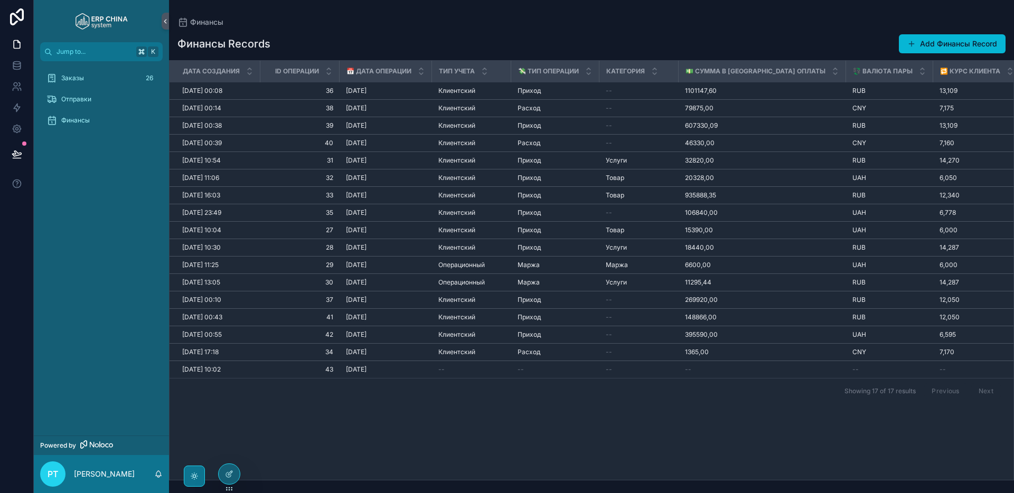
click at [197, 469] on div "scrollable content" at bounding box center [194, 476] width 21 height 21
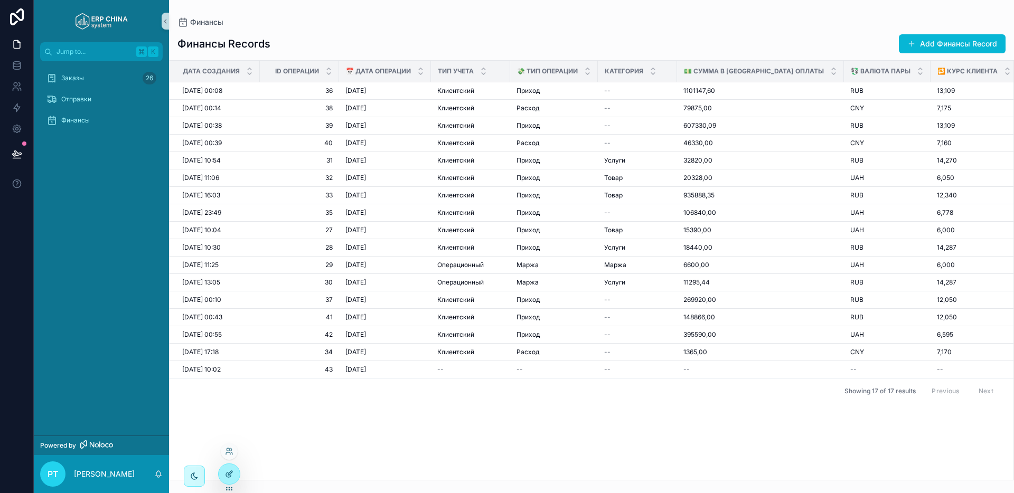
click at [226, 470] on icon at bounding box center [229, 474] width 8 height 8
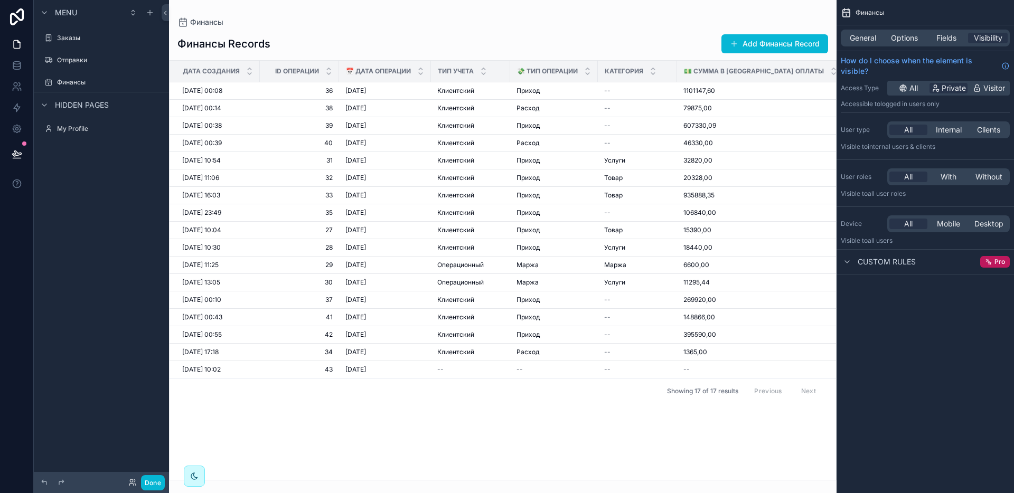
click at [194, 479] on icon "scrollable content" at bounding box center [194, 476] width 6 height 6
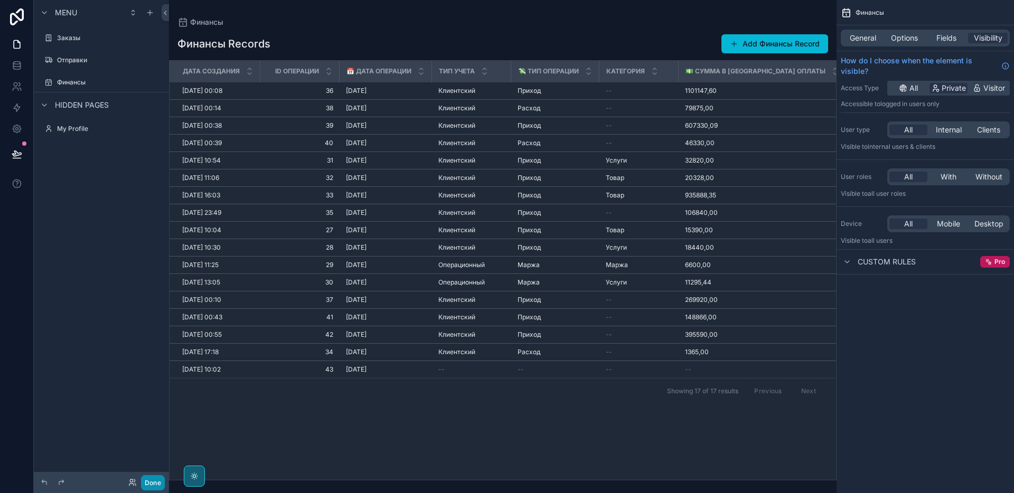
click at [156, 483] on button "Done" at bounding box center [153, 482] width 24 height 15
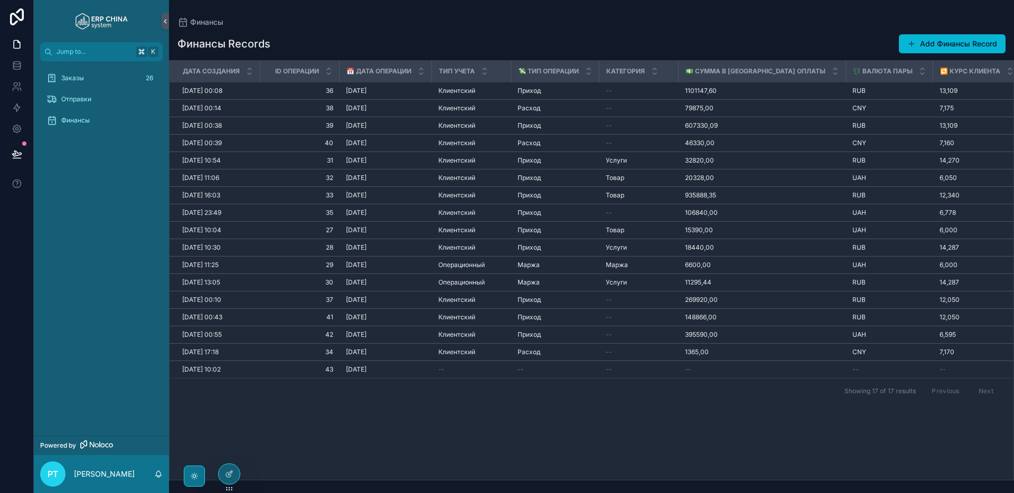
click at [201, 478] on div "scrollable content" at bounding box center [194, 476] width 21 height 21
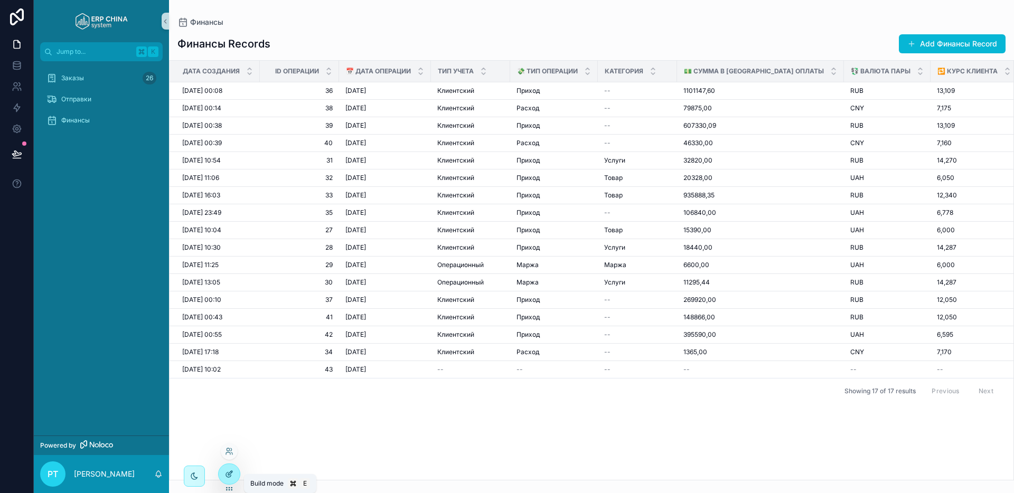
click at [228, 473] on icon at bounding box center [229, 474] width 8 height 8
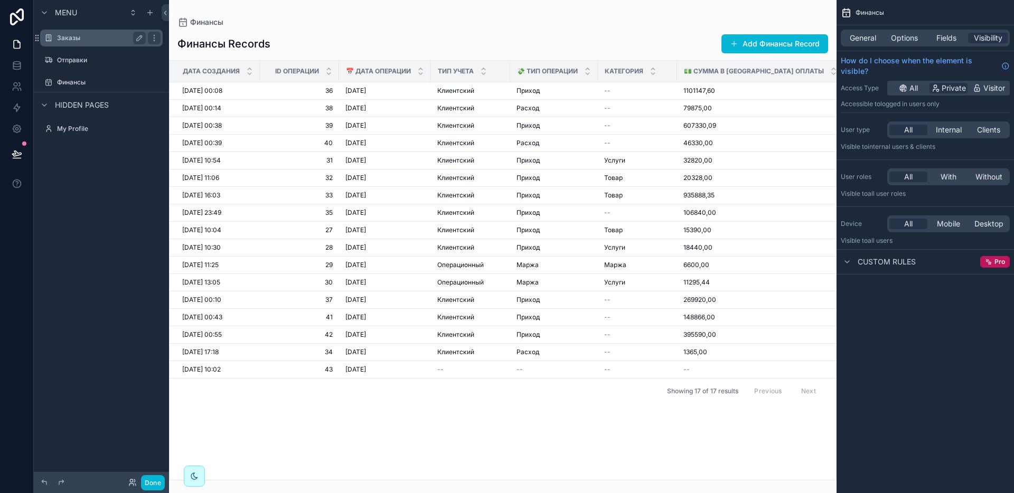
click at [72, 41] on label "Заказы" at bounding box center [99, 38] width 84 height 8
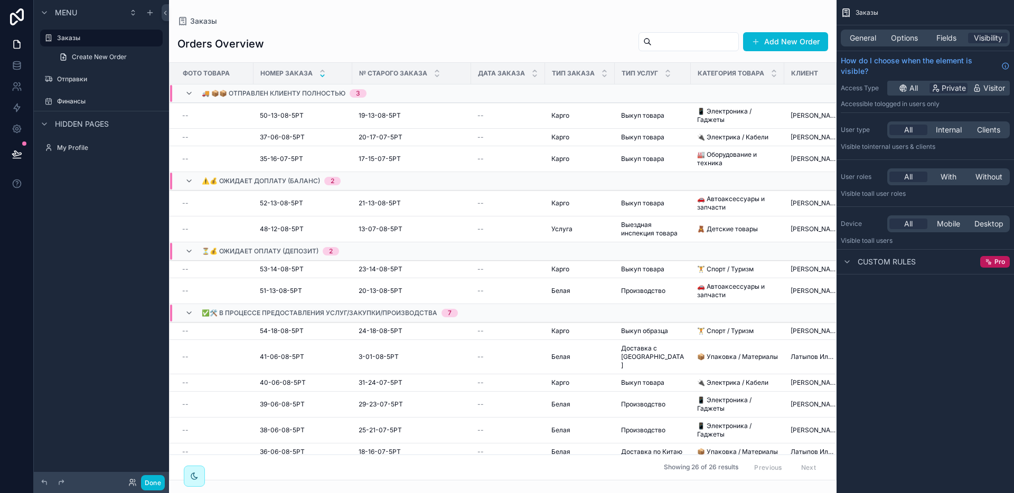
click at [106, 178] on div "Menu Заказы Create New Order Отправки Финансы Hidden pages My Profile" at bounding box center [101, 240] width 135 height 480
click at [150, 17] on div "scrollable content" at bounding box center [150, 12] width 13 height 13
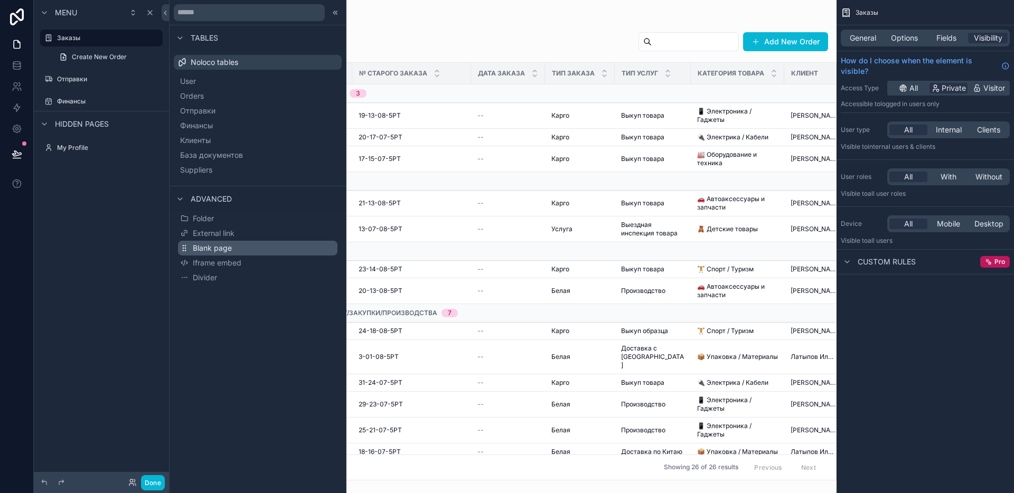
click at [253, 248] on button "Blank page" at bounding box center [257, 248] width 159 height 15
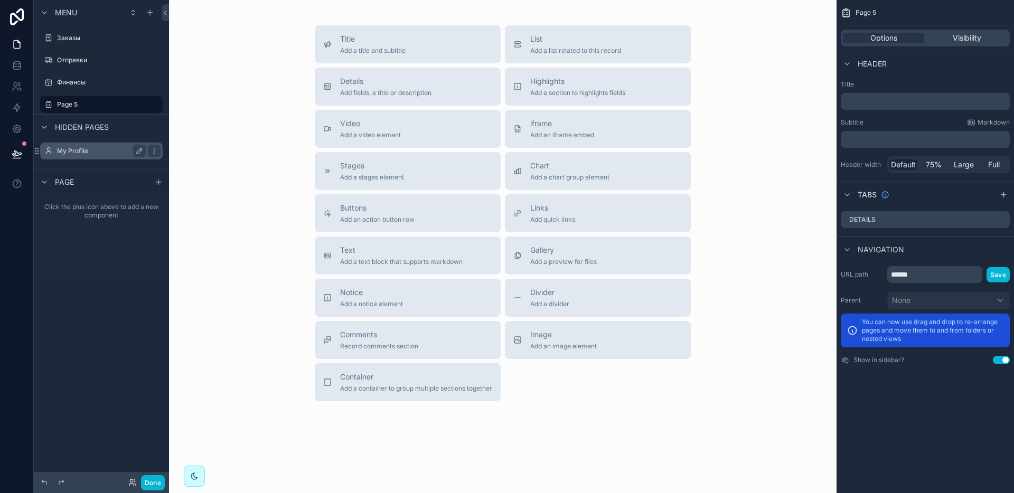
click at [90, 156] on div "My Profile" at bounding box center [101, 151] width 89 height 13
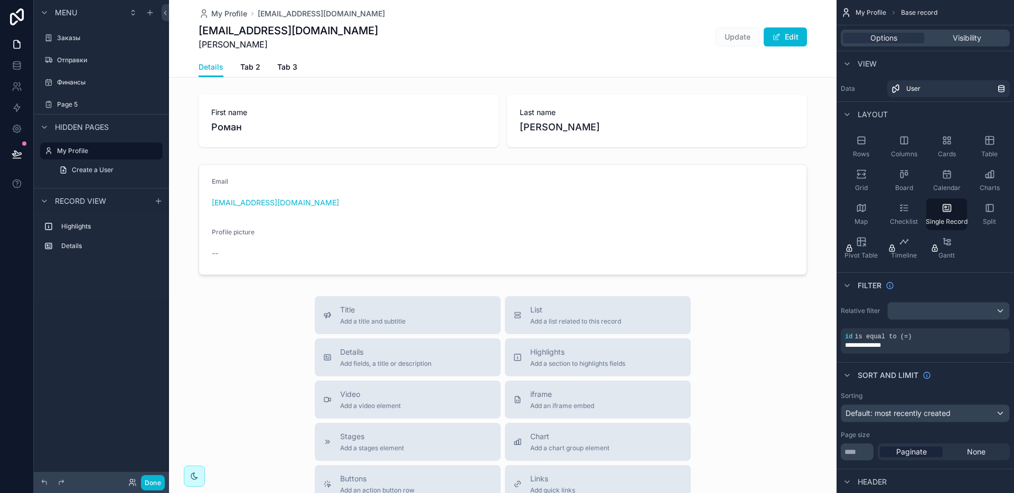
click at [99, 203] on span "Record view" at bounding box center [80, 201] width 51 height 11
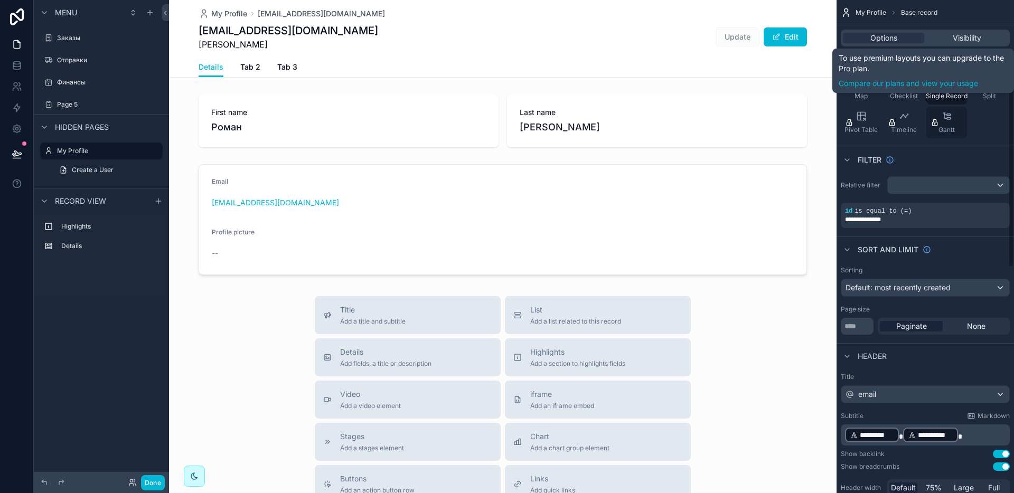
scroll to position [152, 0]
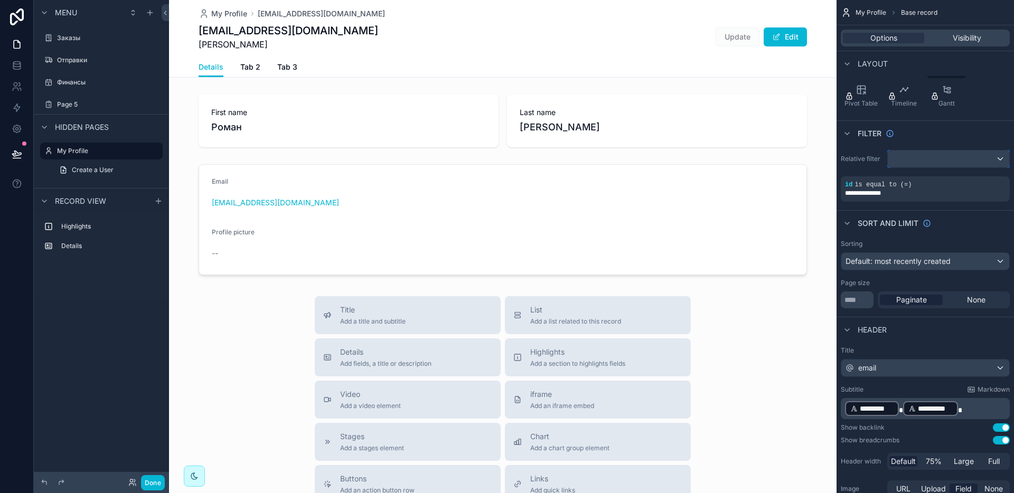
click at [947, 162] on div "scrollable content" at bounding box center [947, 158] width 121 height 17
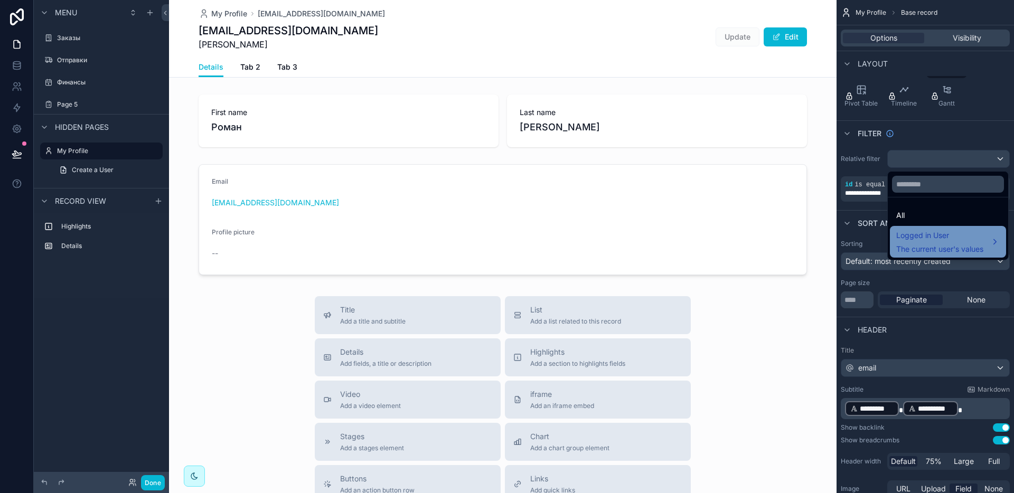
click at [931, 235] on span "Logged in User" at bounding box center [939, 235] width 87 height 13
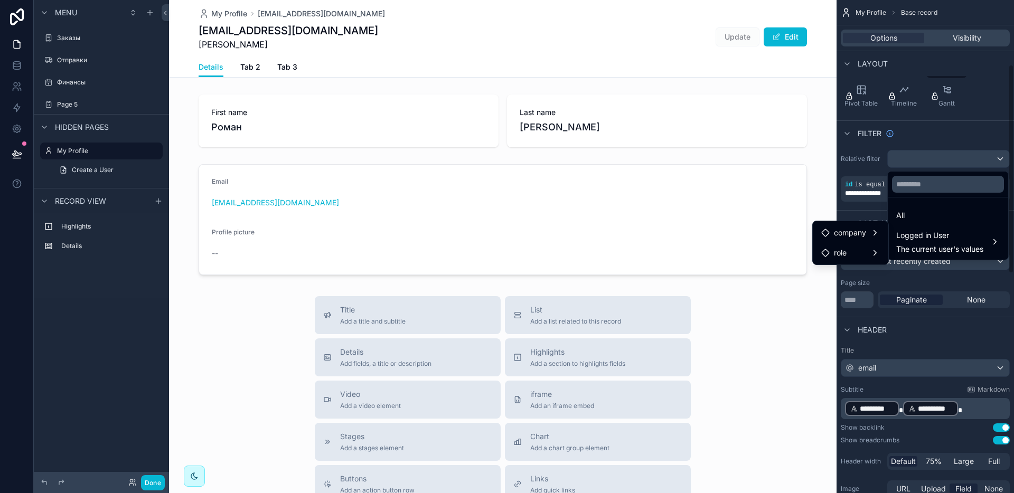
click at [20, 68] on div "scrollable content" at bounding box center [507, 246] width 1014 height 493
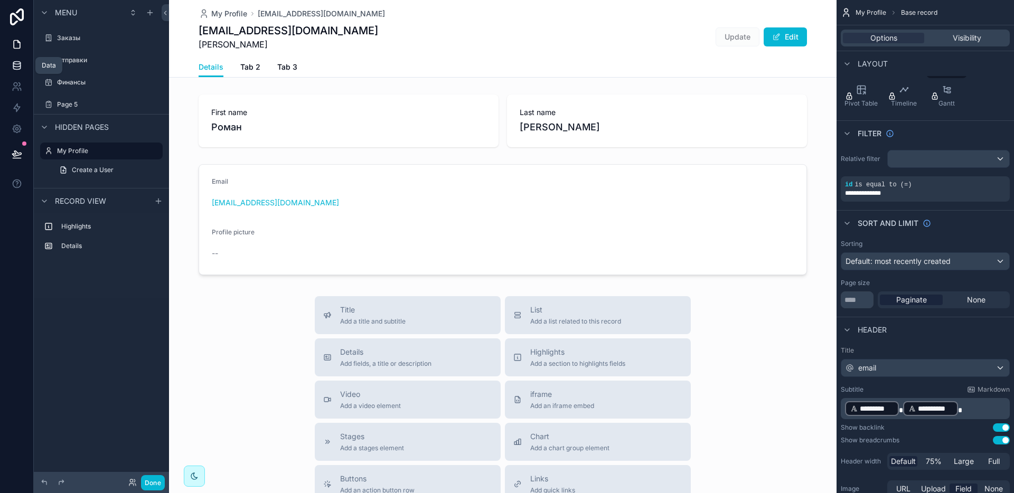
click at [13, 67] on icon at bounding box center [17, 65] width 11 height 11
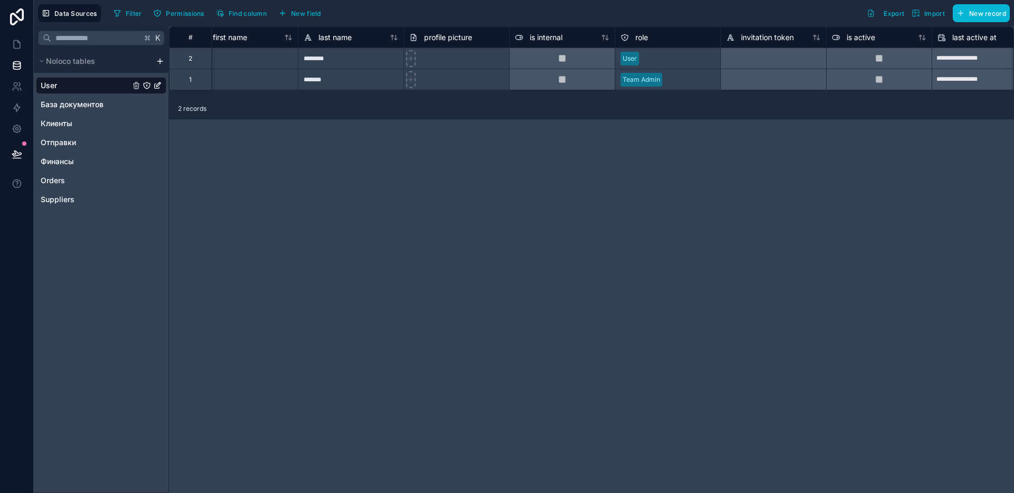
scroll to position [0, 127]
click at [653, 65] on div "User" at bounding box center [665, 59] width 105 height 16
click at [652, 61] on div "User" at bounding box center [665, 59] width 105 height 16
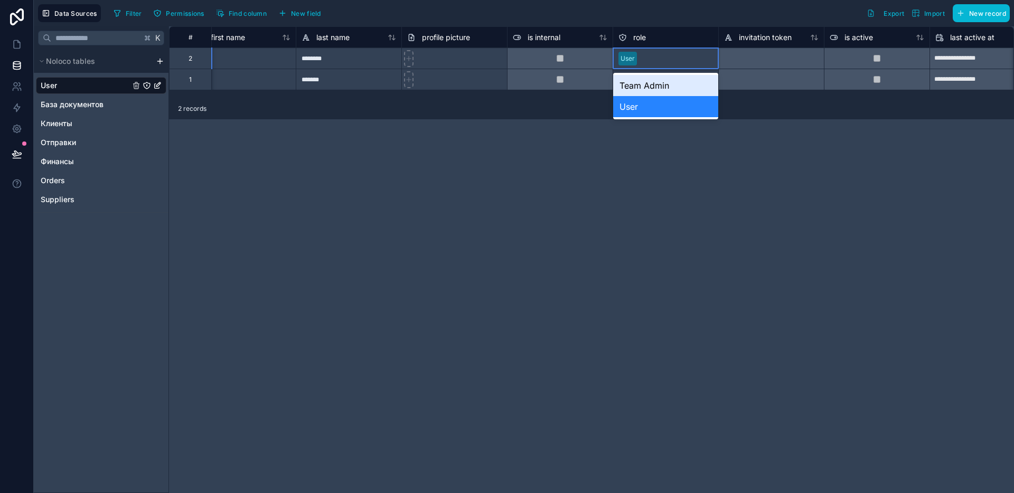
click at [651, 61] on div "User" at bounding box center [665, 59] width 105 height 16
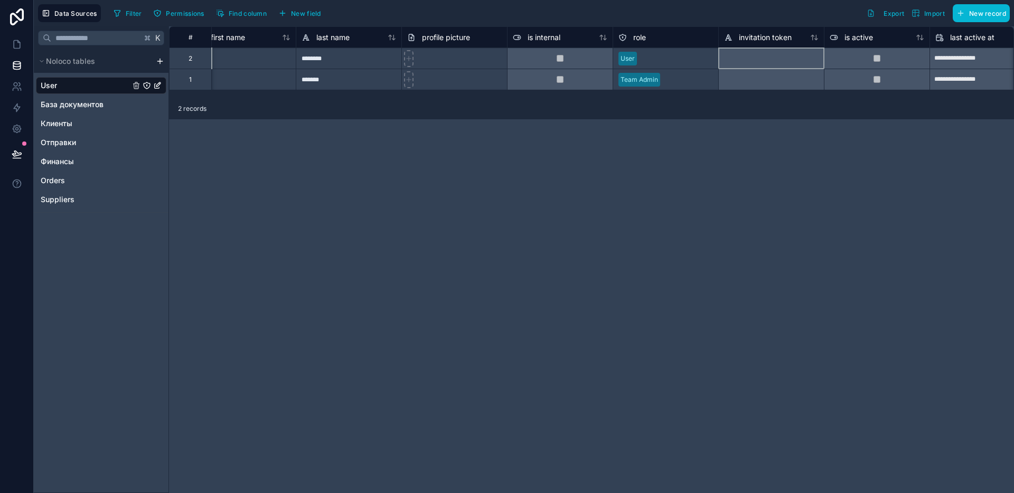
click at [785, 61] on div at bounding box center [771, 58] width 106 height 21
click at [546, 36] on span "is internal" at bounding box center [543, 37] width 33 height 11
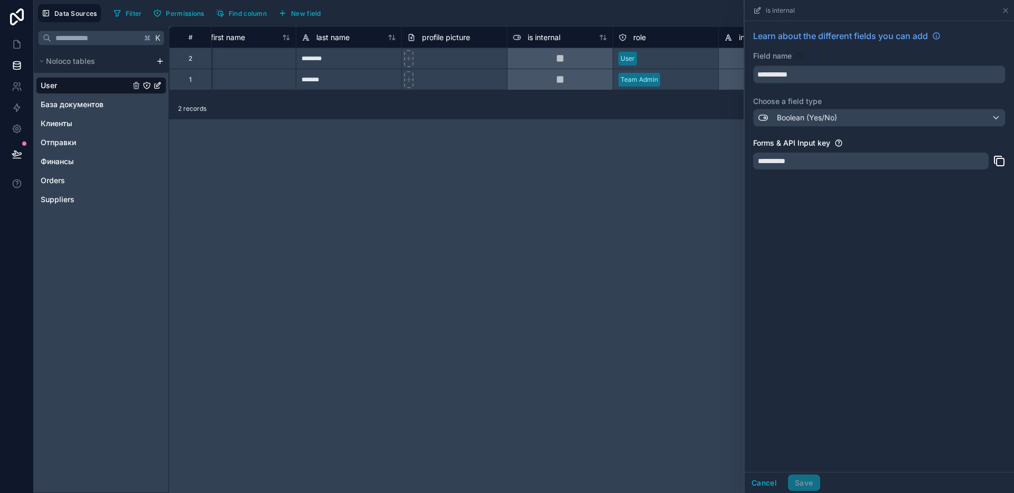
click at [711, 192] on div "**********" at bounding box center [591, 259] width 845 height 467
click at [1003, 11] on icon at bounding box center [1005, 10] width 8 height 8
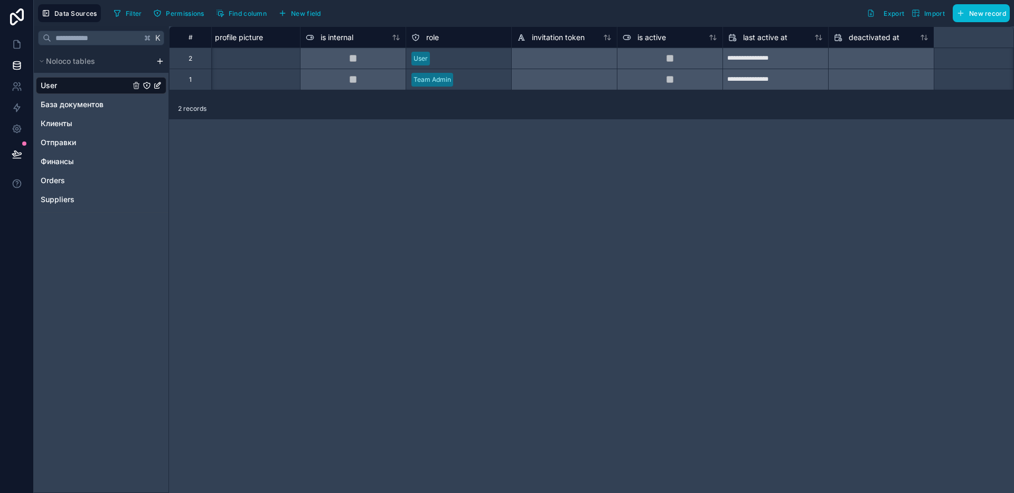
scroll to position [0, 359]
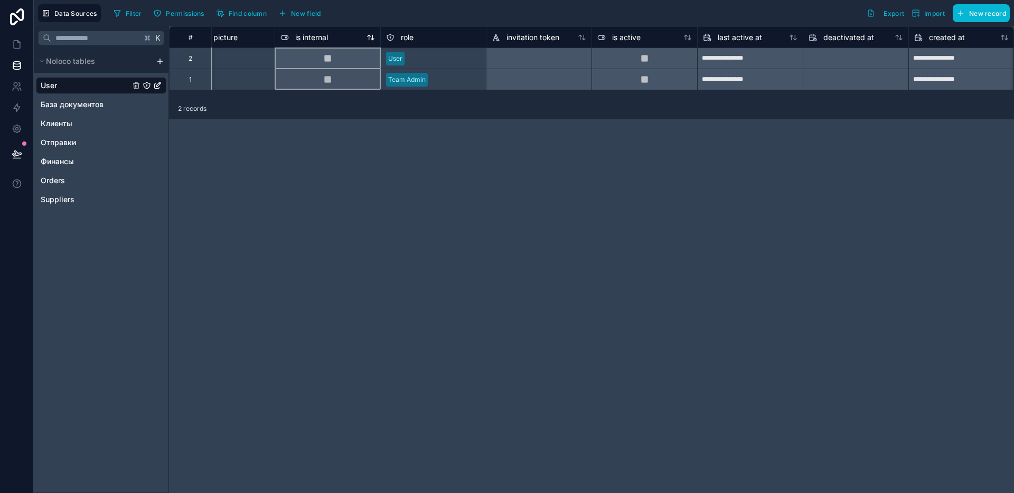
click at [340, 34] on div "is internal" at bounding box center [327, 37] width 95 height 13
click at [330, 40] on div "is internal" at bounding box center [327, 37] width 95 height 13
click at [355, 52] on div at bounding box center [328, 58] width 106 height 21
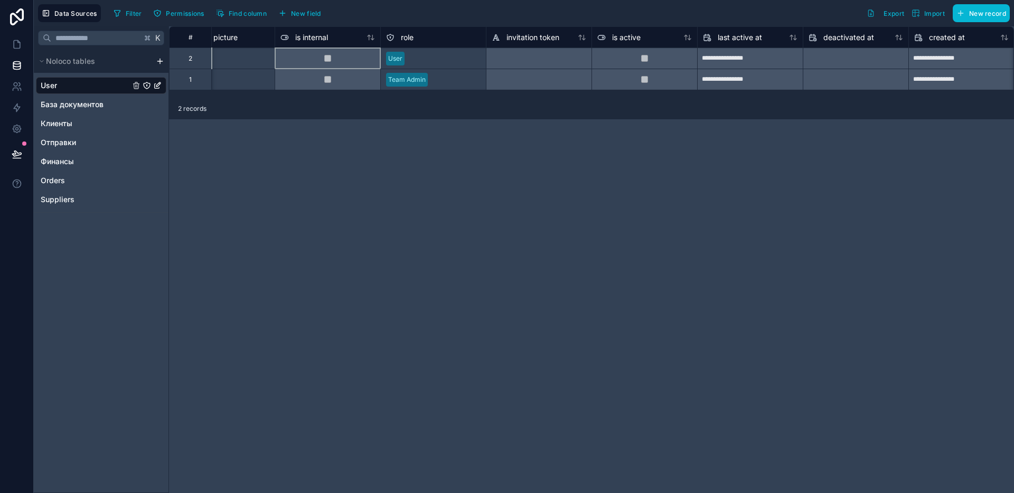
click at [355, 52] on div at bounding box center [328, 58] width 106 height 21
click at [335, 56] on div at bounding box center [328, 58] width 106 height 21
click at [361, 59] on div at bounding box center [328, 58] width 106 height 21
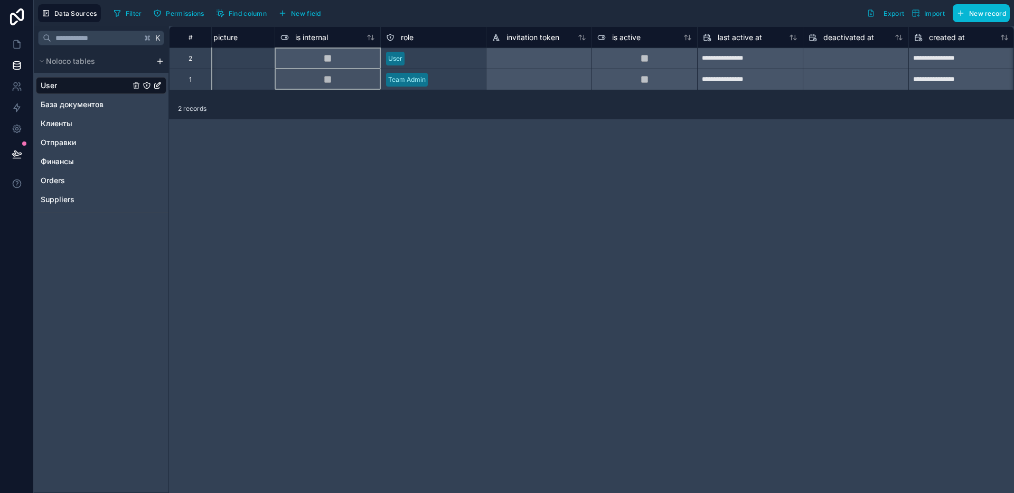
click at [365, 44] on div "is internal" at bounding box center [328, 36] width 106 height 21
click at [308, 34] on span "is internal" at bounding box center [311, 37] width 33 height 11
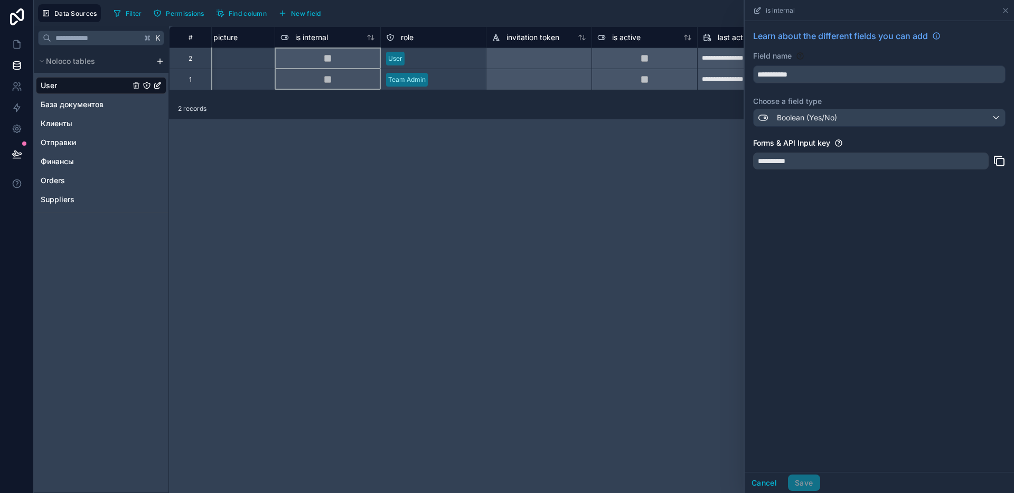
click at [810, 161] on div "**********" at bounding box center [870, 161] width 235 height 17
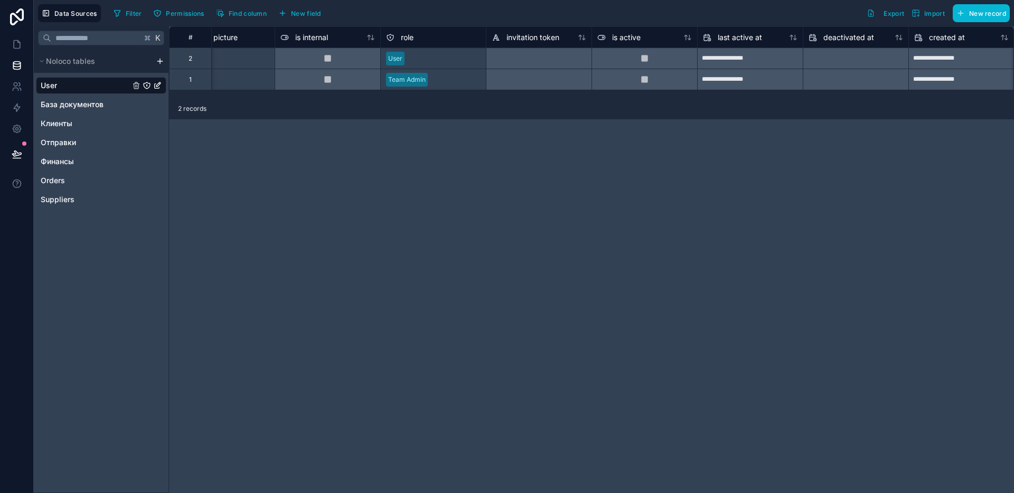
click at [646, 62] on div at bounding box center [644, 58] width 106 height 21
click at [637, 40] on span "is active" at bounding box center [626, 37] width 29 height 11
click at [13, 43] on icon at bounding box center [17, 44] width 11 height 11
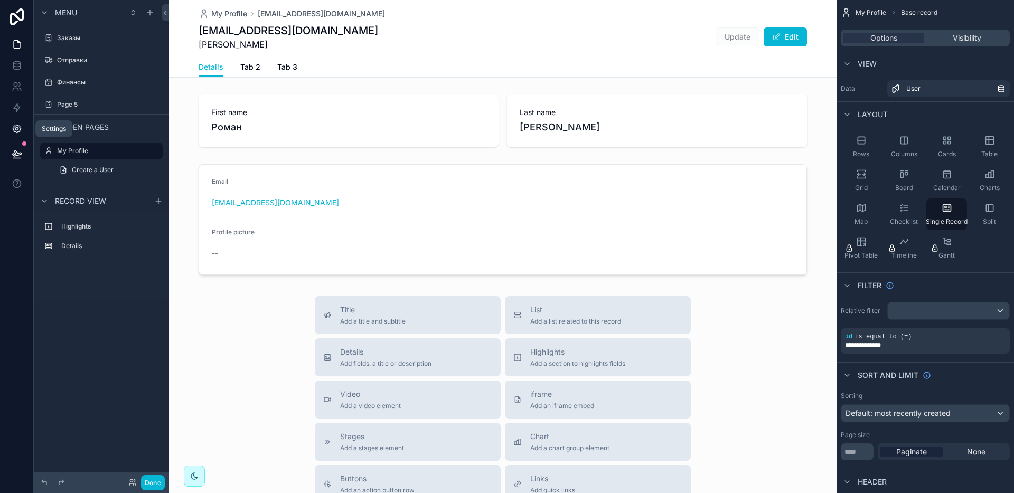
click at [16, 125] on icon at bounding box center [17, 129] width 8 height 8
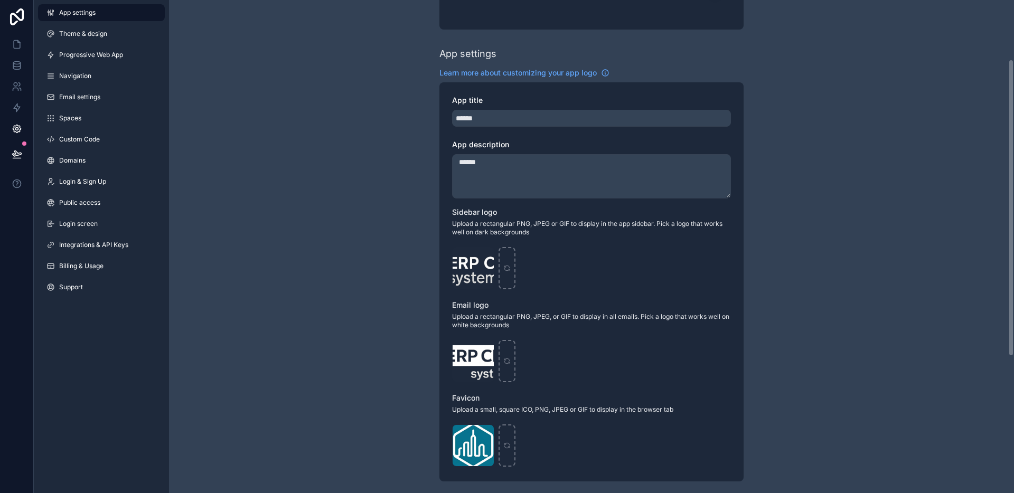
scroll to position [120, 0]
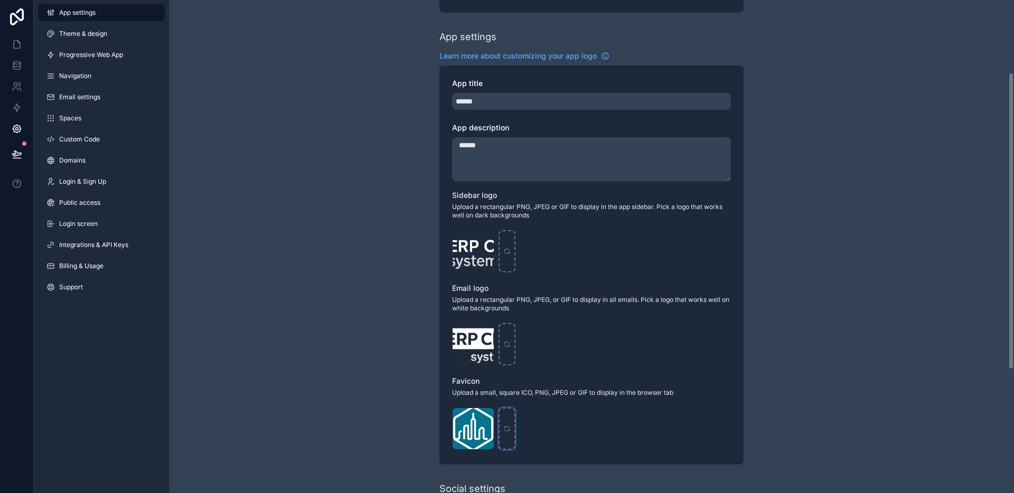
click at [509, 432] on icon "scrollable content" at bounding box center [506, 428] width 7 height 7
type input "**********"
click at [8, 46] on link at bounding box center [16, 44] width 33 height 21
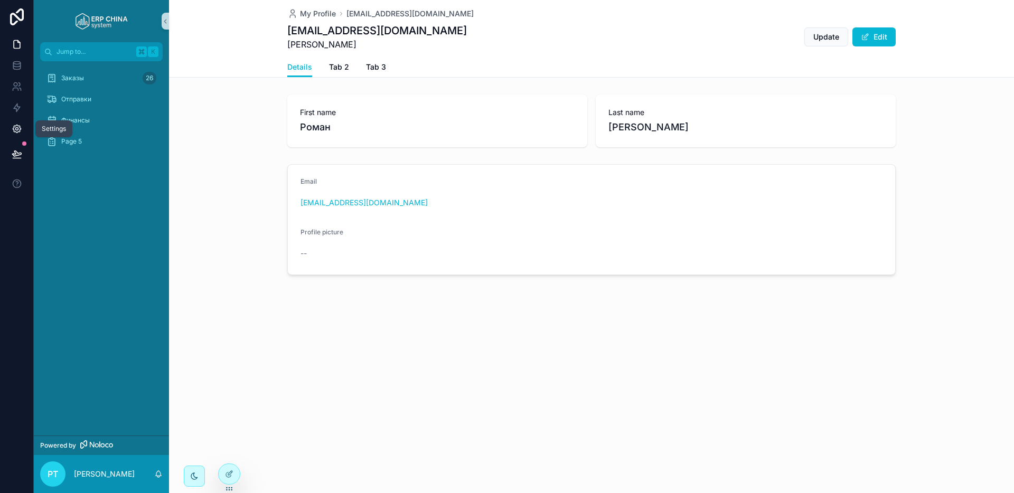
click at [12, 133] on icon at bounding box center [17, 129] width 11 height 11
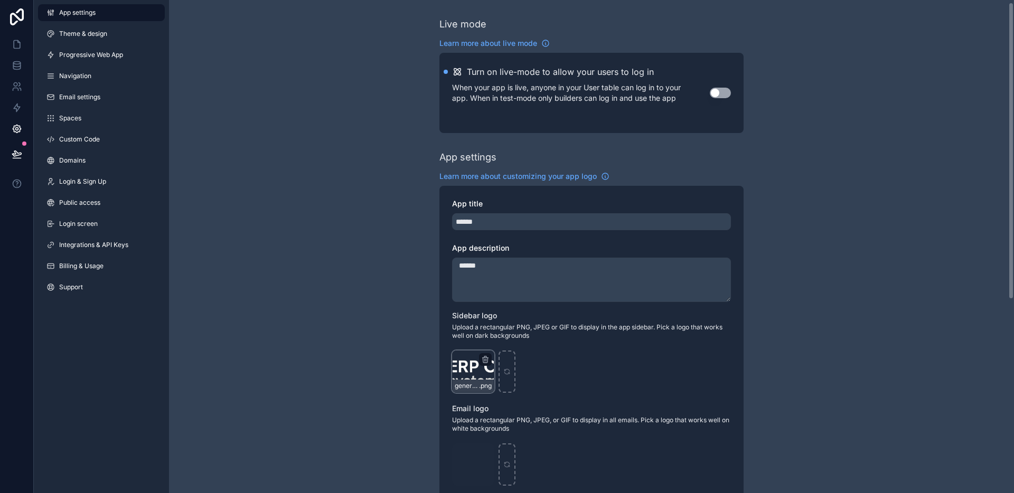
scroll to position [224, 0]
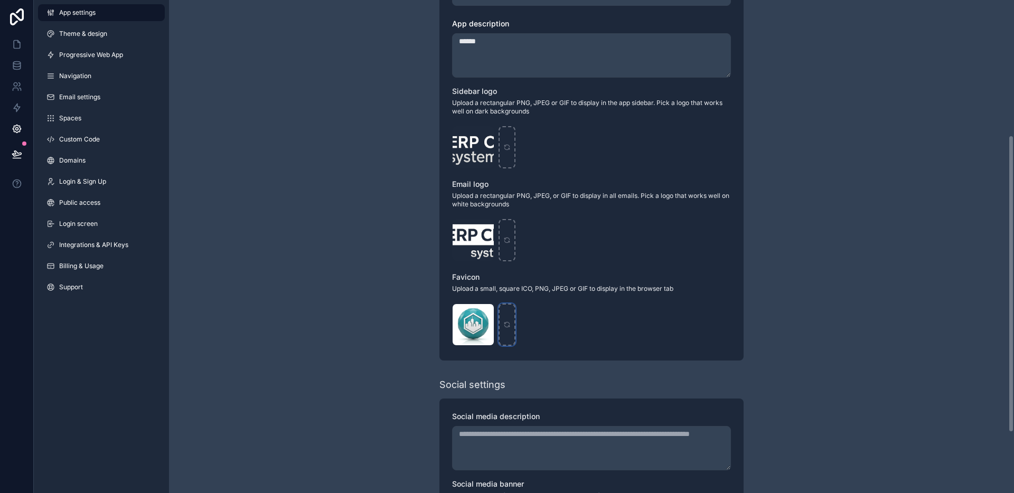
click at [504, 318] on div "scrollable content" at bounding box center [506, 325] width 17 height 42
type input "**********"
click at [21, 42] on icon at bounding box center [17, 44] width 11 height 11
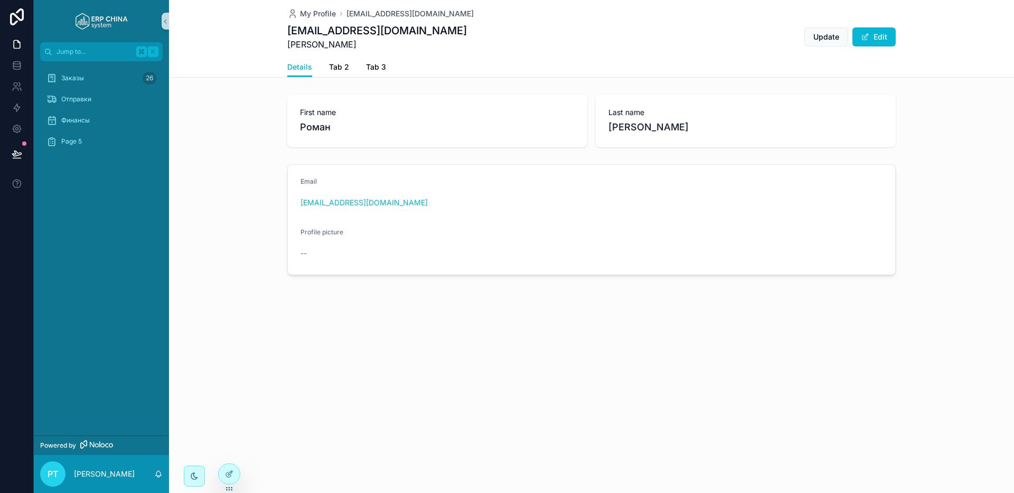
click at [84, 25] on img "scrollable content" at bounding box center [101, 21] width 53 height 17
click at [105, 474] on p "[PERSON_NAME]" at bounding box center [104, 474] width 61 height 11
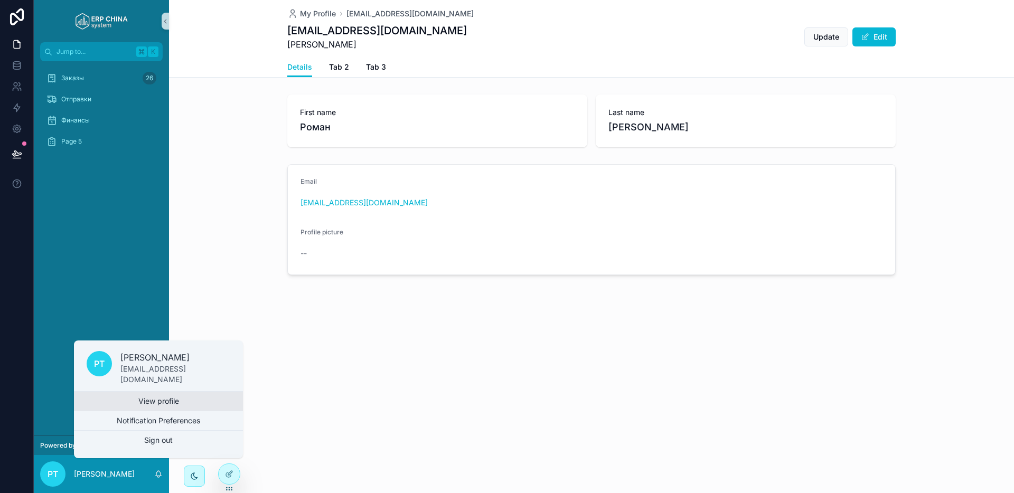
click at [128, 399] on link "View profile" at bounding box center [158, 401] width 169 height 19
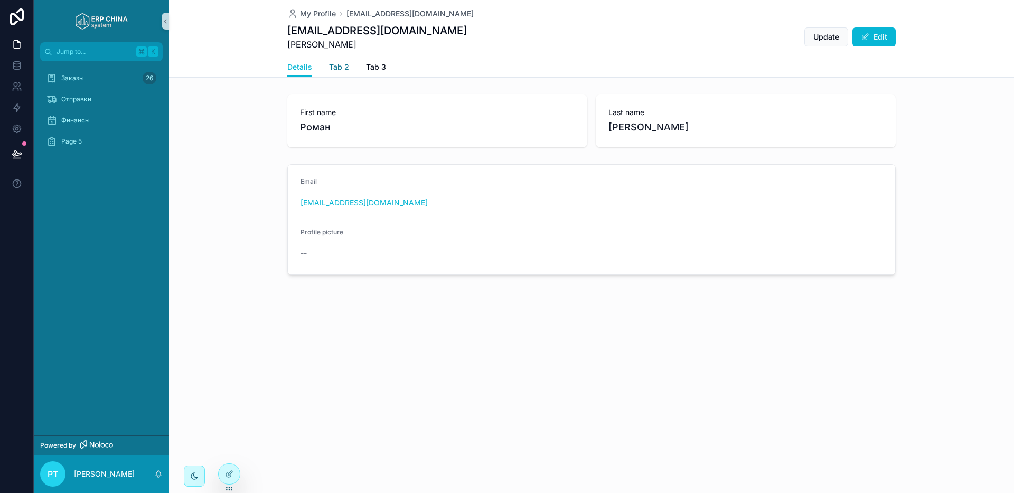
click at [338, 69] on span "Tab 2" at bounding box center [339, 67] width 20 height 11
click at [366, 64] on span "Tab 3" at bounding box center [376, 67] width 20 height 11
click at [304, 65] on span "Details" at bounding box center [299, 67] width 25 height 11
click at [106, 96] on div "Отправки" at bounding box center [101, 99] width 110 height 17
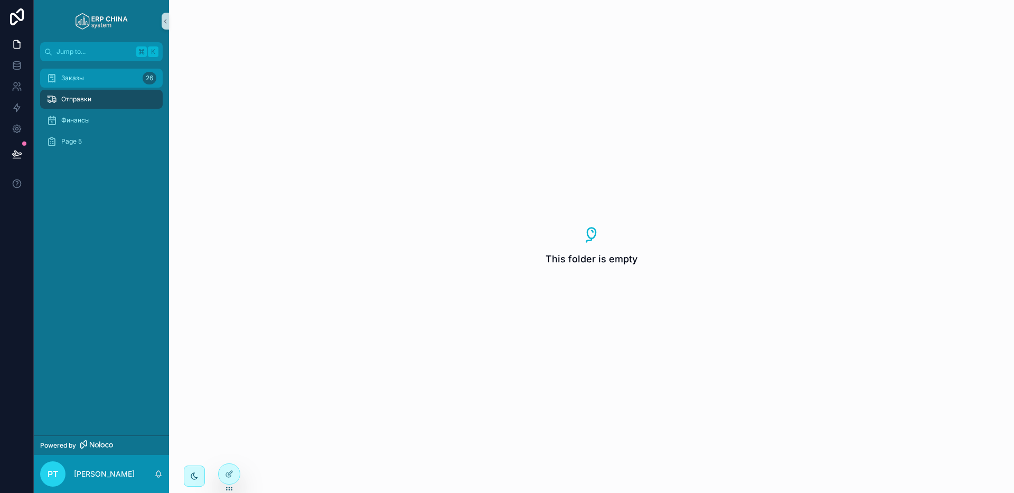
click at [97, 82] on div "Заказы 26" at bounding box center [101, 78] width 110 height 17
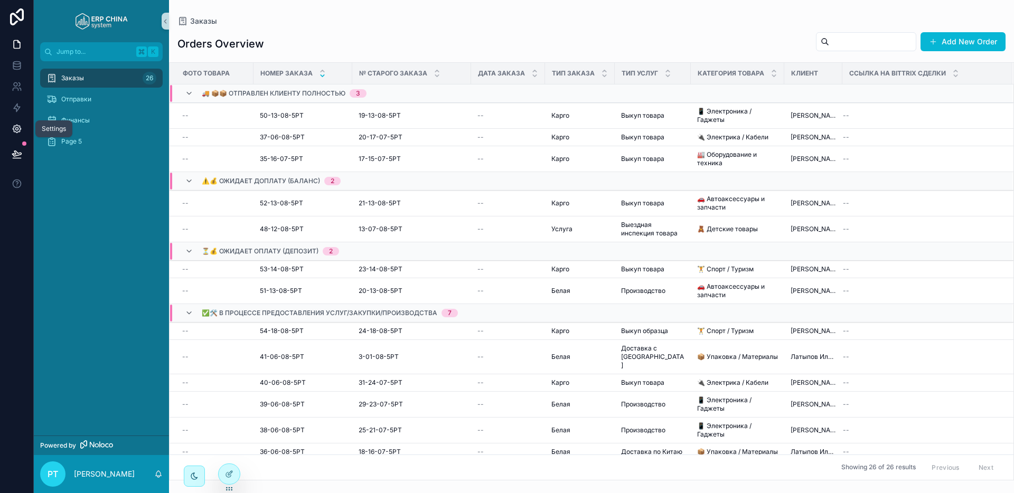
click at [18, 134] on icon at bounding box center [17, 129] width 11 height 11
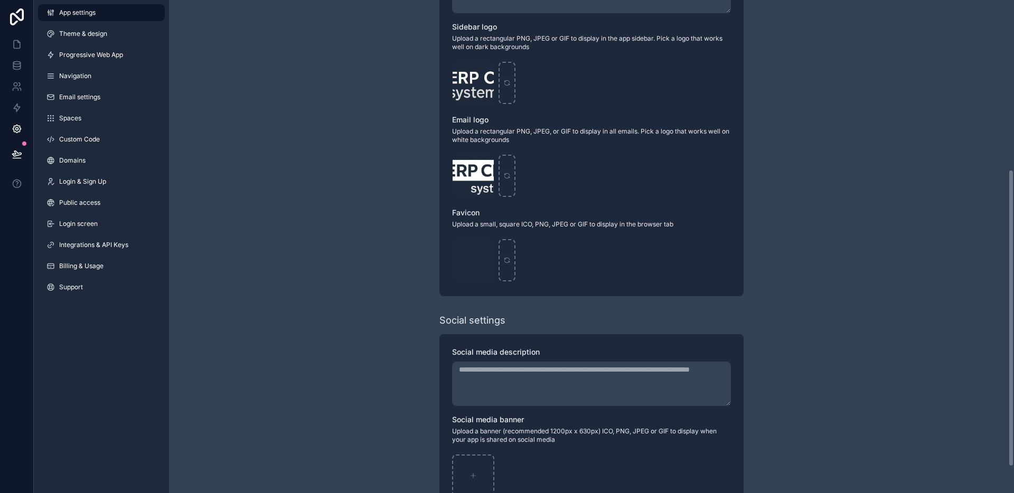
scroll to position [324, 0]
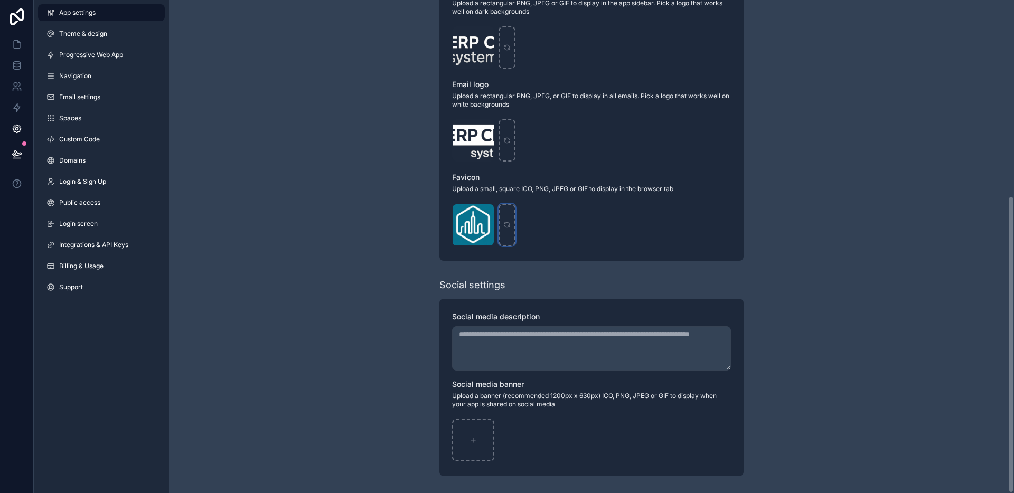
click at [505, 230] on div "scrollable content" at bounding box center [506, 225] width 17 height 42
type input "**********"
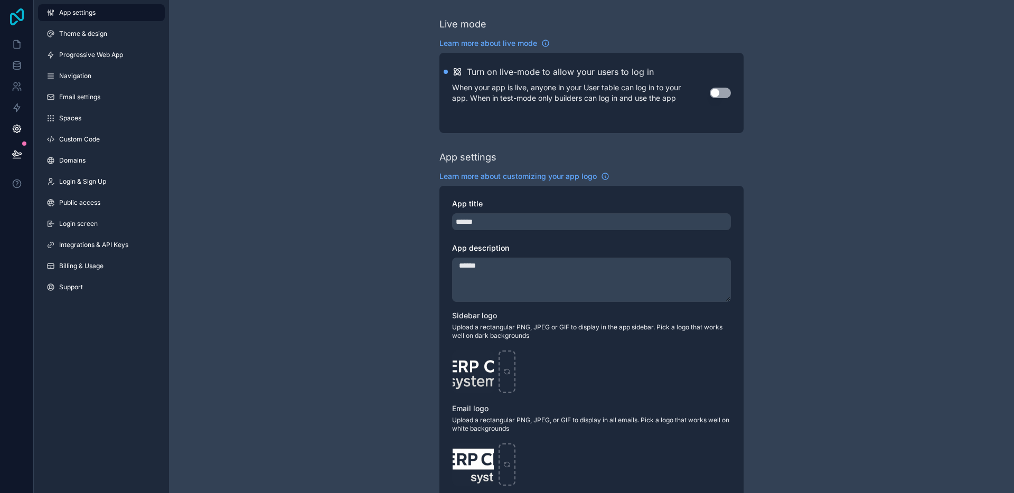
click at [17, 15] on icon at bounding box center [16, 16] width 21 height 17
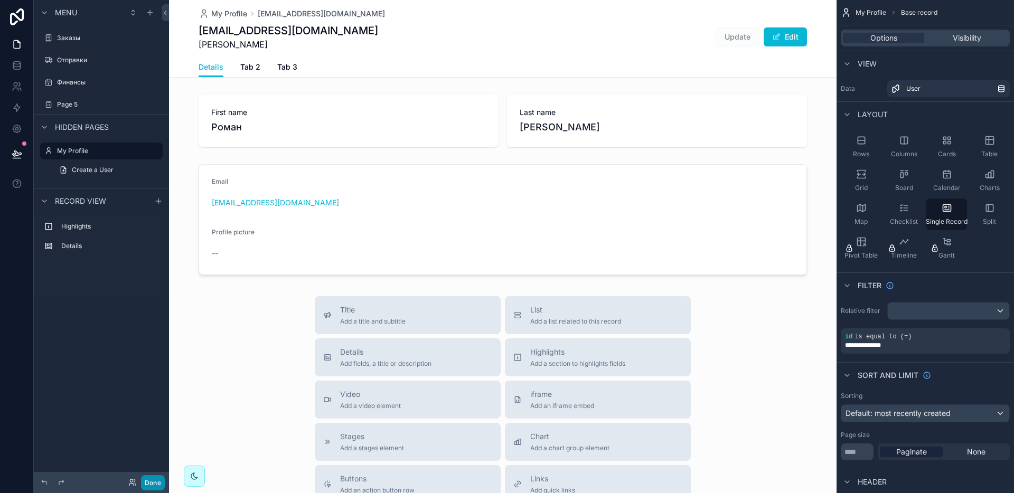
click at [155, 481] on button "Done" at bounding box center [153, 482] width 24 height 15
